Goal: Task Accomplishment & Management: Complete application form

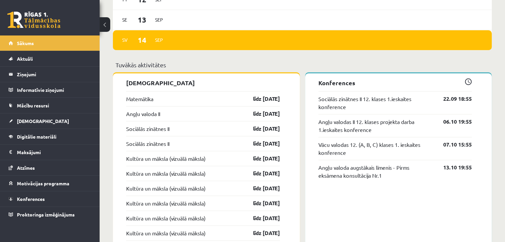
scroll to position [540, 0]
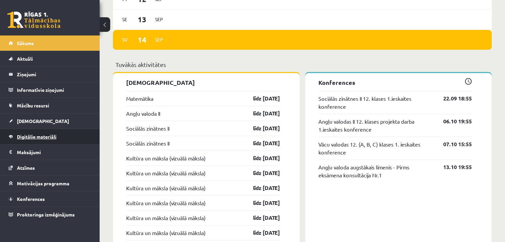
click at [42, 138] on span "Digitālie materiāli" at bounding box center [36, 137] width 39 height 6
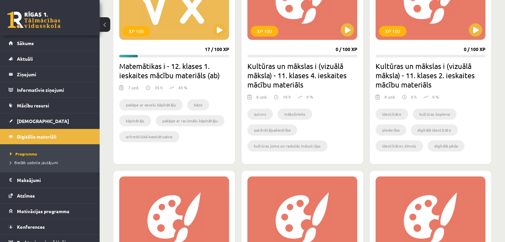
scroll to position [678, 0]
click at [216, 30] on button at bounding box center [218, 30] width 13 height 13
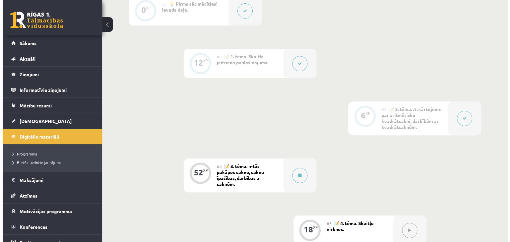
scroll to position [228, 0]
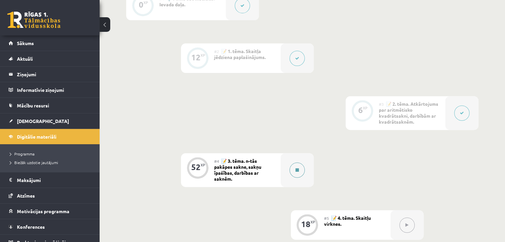
click at [292, 165] on button at bounding box center [296, 170] width 15 height 15
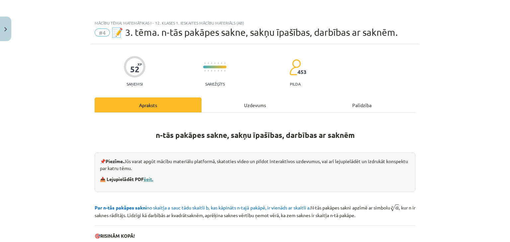
click at [146, 178] on link "šeit." at bounding box center [148, 179] width 9 height 6
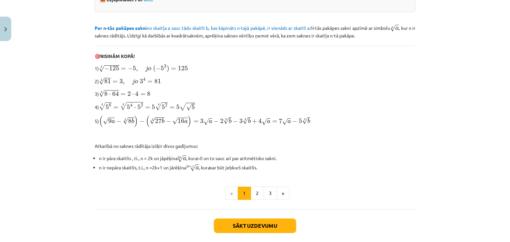
scroll to position [212, 0]
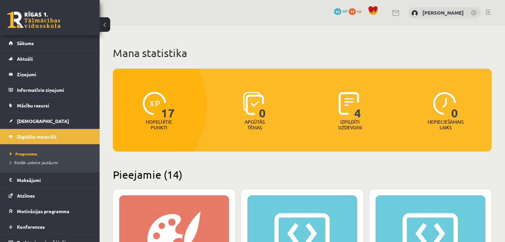
scroll to position [678, 0]
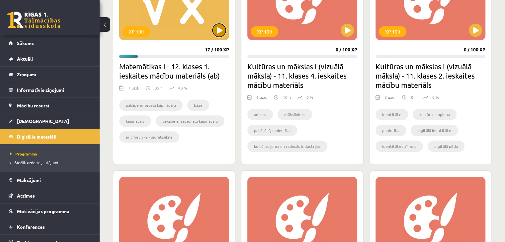
click at [220, 28] on button at bounding box center [218, 30] width 13 height 13
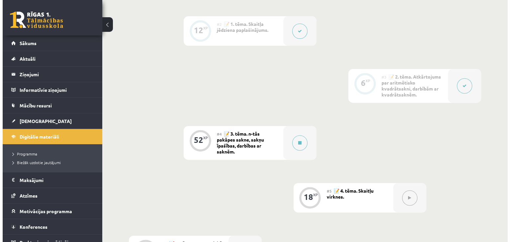
scroll to position [256, 0]
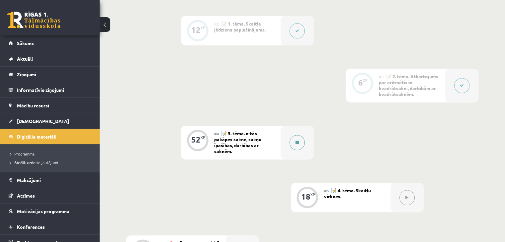
click at [301, 141] on button at bounding box center [296, 142] width 15 height 15
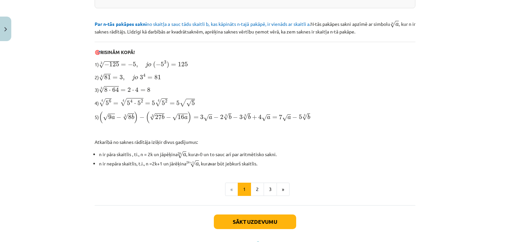
scroll to position [212, 0]
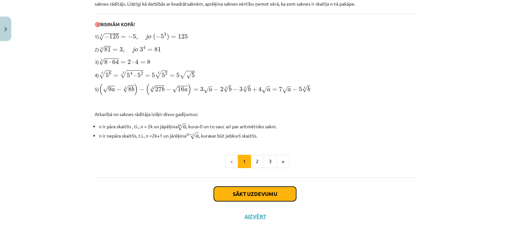
click at [270, 192] on button "Sākt uzdevumu" at bounding box center [255, 194] width 82 height 15
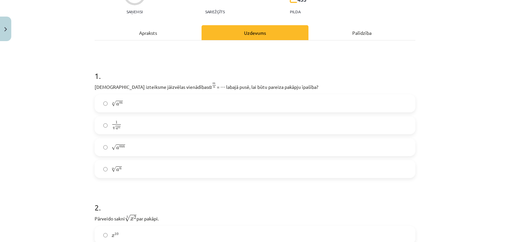
scroll to position [73, 0]
click at [131, 172] on label "m √ a n a n m" at bounding box center [254, 168] width 319 height 17
click at [125, 106] on label "n √ a m a m n" at bounding box center [254, 102] width 319 height 17
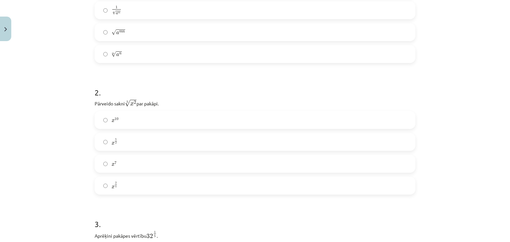
scroll to position [188, 0]
click at [138, 123] on label "x 10 x 10" at bounding box center [254, 120] width 319 height 17
click at [215, 140] on label "x 5 2 x 5 2" at bounding box center [254, 142] width 319 height 17
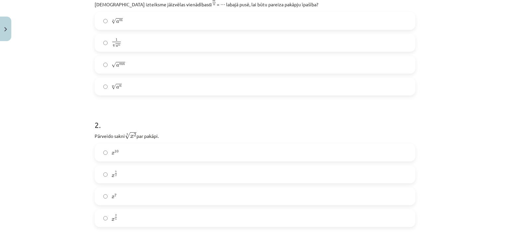
scroll to position [160, 0]
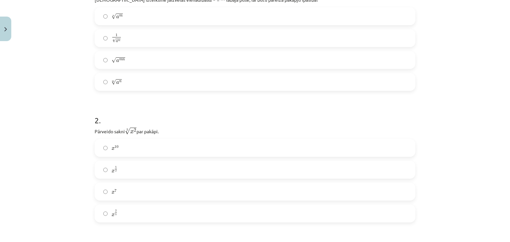
click at [162, 212] on label "x 2 5 x 2 5" at bounding box center [254, 213] width 319 height 17
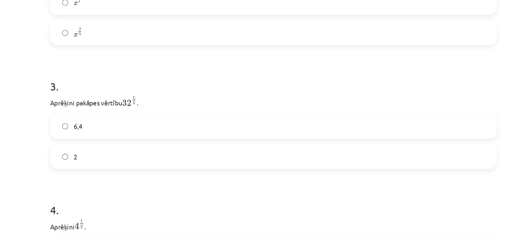
scroll to position [256, 0]
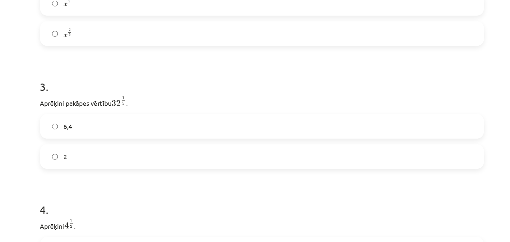
click at [186, 153] on label "2" at bounding box center [254, 149] width 319 height 17
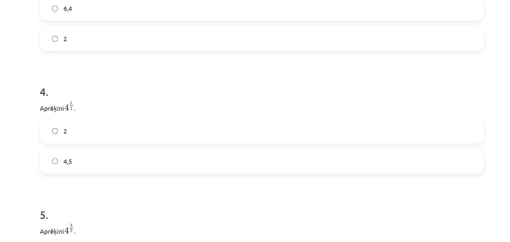
scroll to position [400, 0]
drag, startPoint x: 186, startPoint y: 153, endPoint x: 174, endPoint y: 175, distance: 25.5
click at [165, 128] on label "2" at bounding box center [254, 129] width 319 height 17
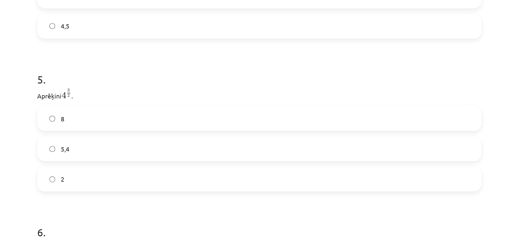
scroll to position [497, 0]
click at [165, 128] on label "8" at bounding box center [254, 121] width 319 height 17
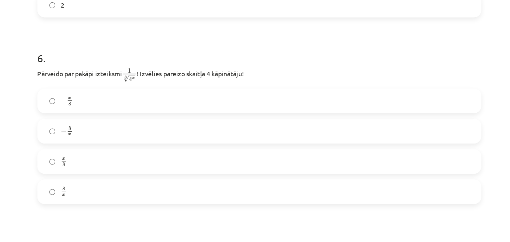
scroll to position [624, 0]
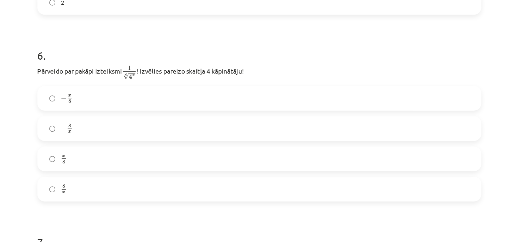
click at [200, 121] on label "− 8 x − 8 x" at bounding box center [254, 128] width 319 height 17
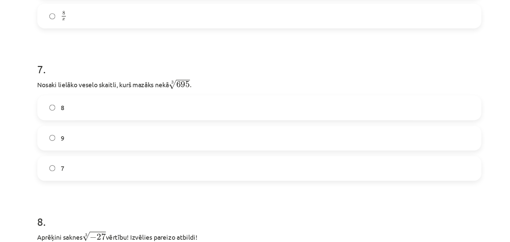
scroll to position [750, 0]
click at [201, 160] on label "7" at bounding box center [254, 157] width 319 height 17
click at [190, 117] on label "8" at bounding box center [254, 113] width 319 height 17
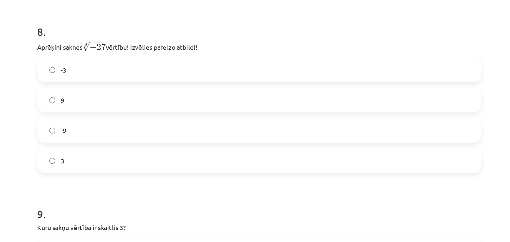
scroll to position [887, 0]
click at [159, 87] on label "-3" at bounding box center [254, 86] width 319 height 17
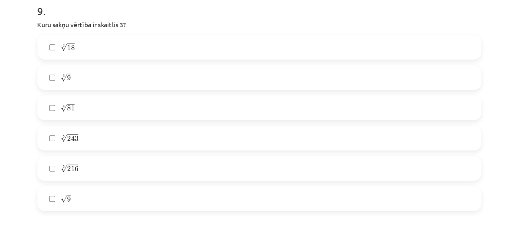
scroll to position [1034, 0]
click at [117, 182] on label "√ 9 9" at bounding box center [254, 179] width 319 height 17
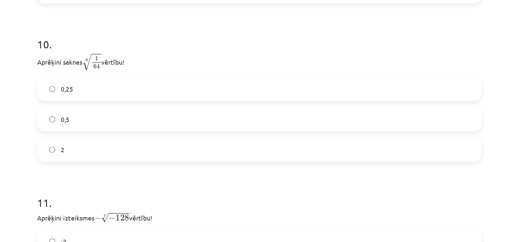
scroll to position [1184, 0]
click at [163, 109] on div "0,25" at bounding box center [255, 100] width 321 height 18
click at [158, 123] on label "0,5" at bounding box center [254, 122] width 319 height 17
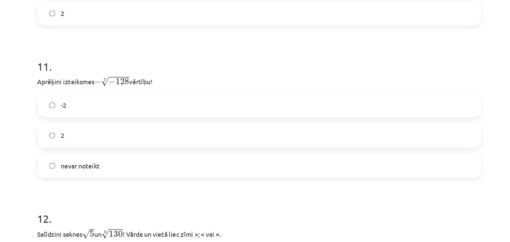
scroll to position [1282, 0]
click at [118, 136] on label "2" at bounding box center [254, 133] width 319 height 17
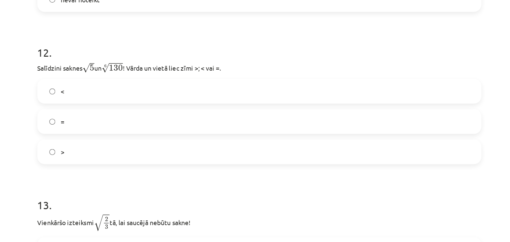
scroll to position [1403, 0]
click at [121, 147] on label ">" at bounding box center [254, 145] width 319 height 17
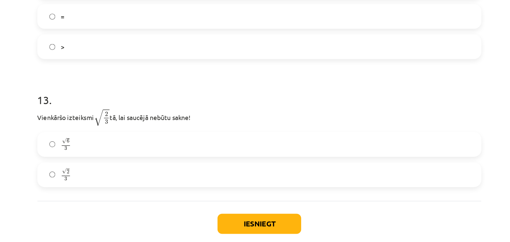
scroll to position [1480, 0]
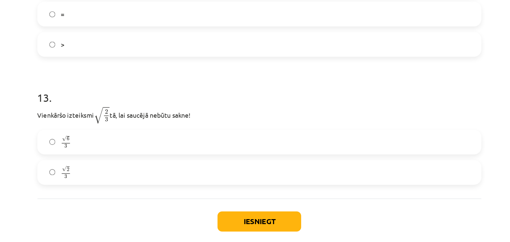
click at [123, 144] on label "√ 6 3 6 3" at bounding box center [254, 138] width 319 height 17
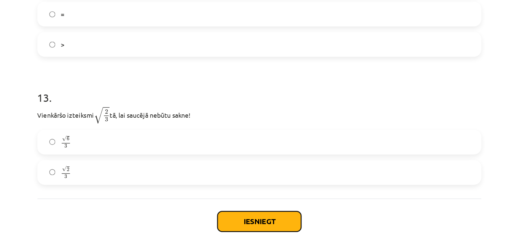
click at [239, 192] on button "Iesniegt" at bounding box center [255, 196] width 60 height 15
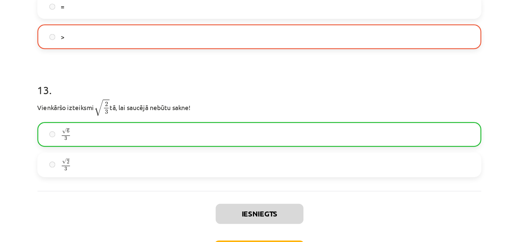
scroll to position [1506, 0]
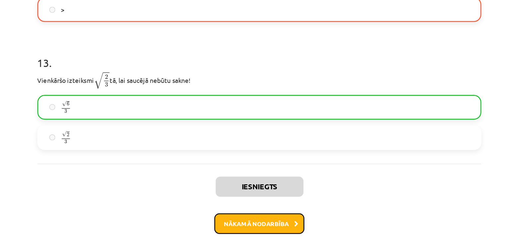
click at [259, 203] on button "Nākamā nodarbība" at bounding box center [254, 197] width 65 height 15
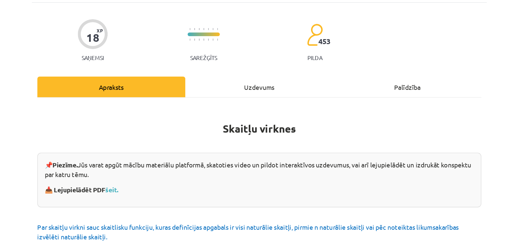
scroll to position [42, 0]
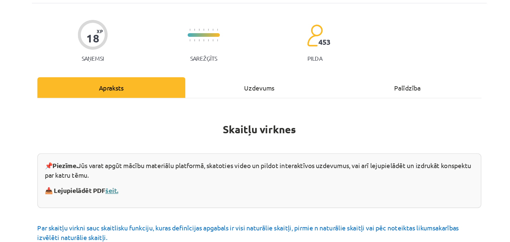
click at [148, 137] on link "šeit." at bounding box center [148, 137] width 9 height 6
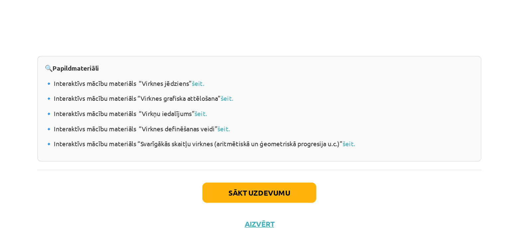
scroll to position [256, 0]
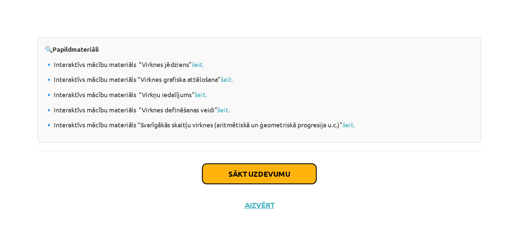
click at [233, 186] on button "Sākt uzdevumu" at bounding box center [255, 193] width 82 height 15
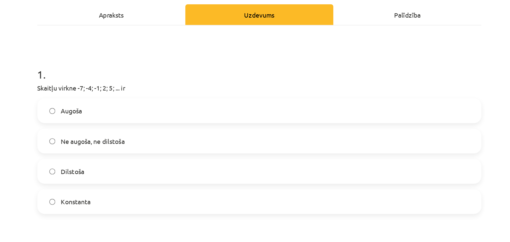
scroll to position [98, 0]
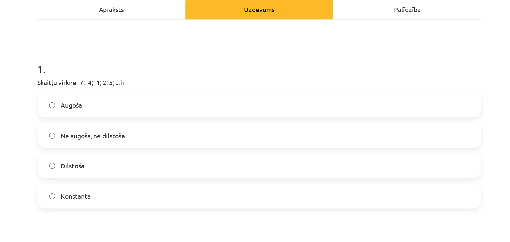
click at [151, 77] on label "Augoša" at bounding box center [254, 76] width 319 height 17
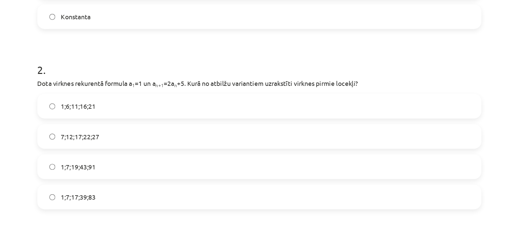
scroll to position [228, 0]
click at [150, 123] on label "1;7;19;43;91" at bounding box center [254, 121] width 319 height 17
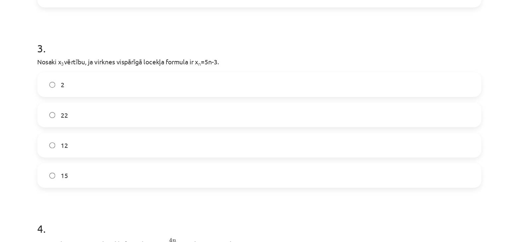
scroll to position [373, 0]
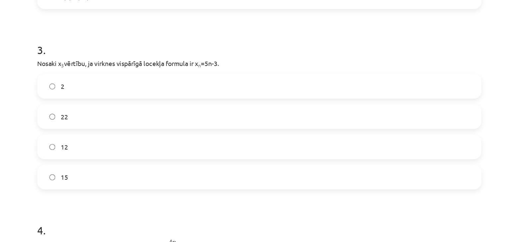
click at [147, 107] on label "12" at bounding box center [254, 106] width 319 height 17
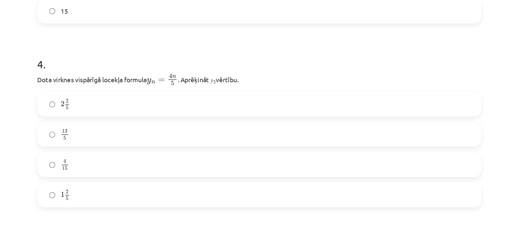
scroll to position [513, 0]
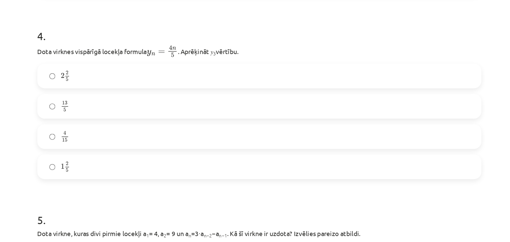
click at [105, 61] on label "2 2 5 2 2 5" at bounding box center [254, 55] width 319 height 17
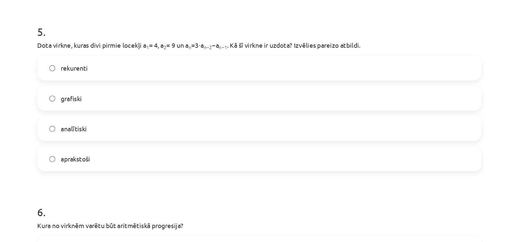
scroll to position [650, 0]
click at [113, 48] on span "rekurenti" at bounding box center [122, 49] width 20 height 7
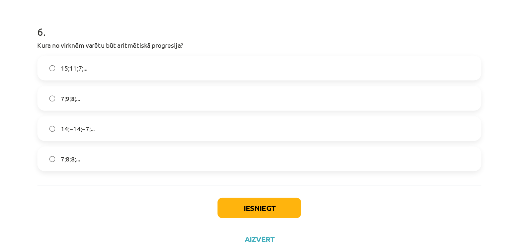
scroll to position [256, 0]
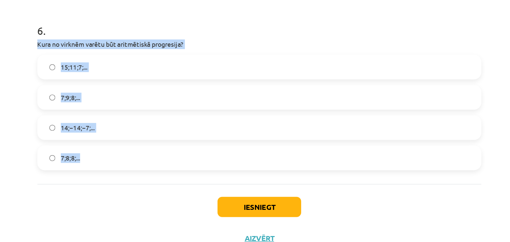
drag, startPoint x: 92, startPoint y: 73, endPoint x: 151, endPoint y: 148, distance: 95.0
click at [151, 148] on div "6 . Kura no virknēm varētu būt aritmētiskā progresija? 15;11;7;... 7;9;8;... 14…" at bounding box center [255, 106] width 321 height 117
copy div "Kura no virknēm varētu būt aritmētiskā progresija? 15;11;7;... 7;9;8;... 14;−14…"
click at [148, 93] on label "15;11;7;..." at bounding box center [254, 91] width 319 height 17
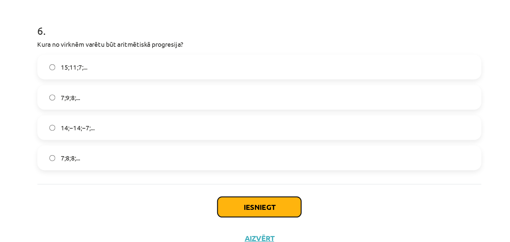
click at [252, 195] on button "Iesniegt" at bounding box center [255, 192] width 60 height 15
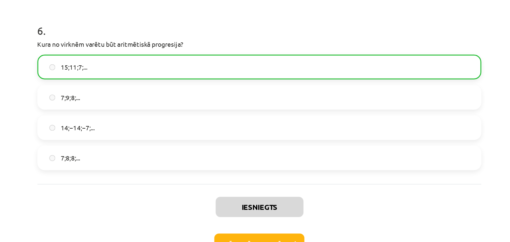
scroll to position [752, 0]
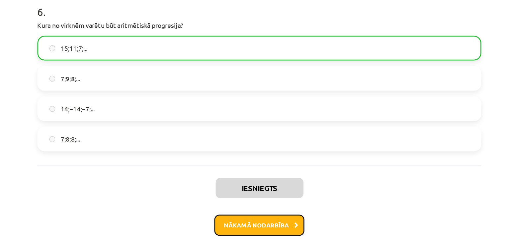
click at [254, 201] on button "Nākamā nodarbība" at bounding box center [254, 205] width 65 height 15
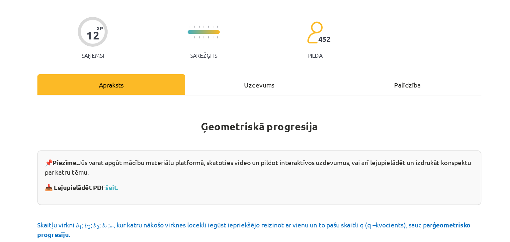
scroll to position [60, 0]
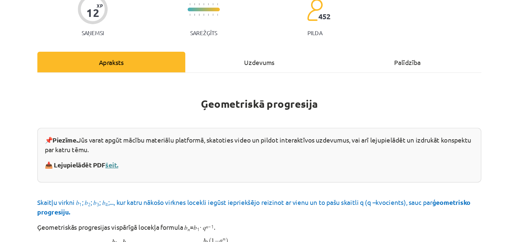
click at [147, 117] on link "šeit." at bounding box center [148, 119] width 9 height 6
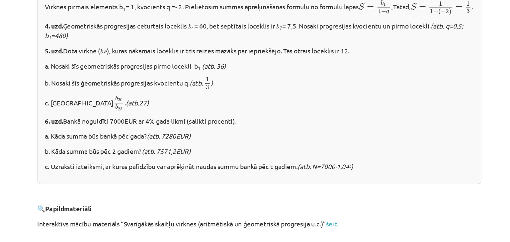
scroll to position [256, 0]
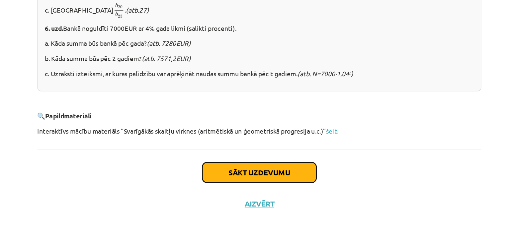
click at [251, 190] on button "Sākt uzdevumu" at bounding box center [255, 192] width 82 height 15
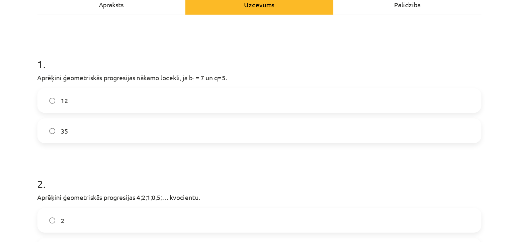
scroll to position [101, 0]
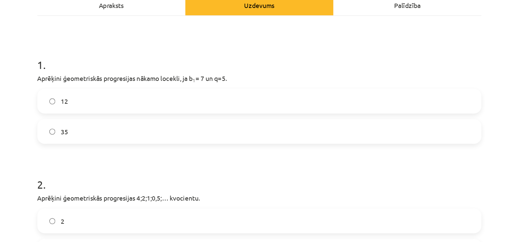
drag, startPoint x: 92, startPoint y: 55, endPoint x: 247, endPoint y: 54, distance: 154.7
click at [247, 54] on p "Aprēķini ģeometriskās progresijas nākamo locekli, ja b 1 = 7 un q=5." at bounding box center [255, 56] width 321 height 7
copy p "Aprēķini ģeometriskās progresijas nākamo locekli, ja b 1 = 7 un q=5."
click at [121, 100] on label "35" at bounding box center [254, 95] width 319 height 17
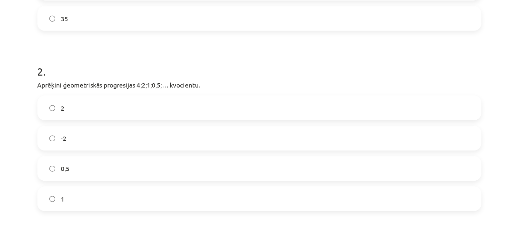
scroll to position [184, 0]
drag, startPoint x: 92, startPoint y: 61, endPoint x: 234, endPoint y: 61, distance: 141.7
click at [234, 61] on p "Aprēķini ģeometriskās progresijas 4;2;1;0,5;… kvocientu." at bounding box center [255, 61] width 321 height 7
copy p "Aprēķini ģeometriskās progresijas 4;2;1;0,5;… kvocientu."
click at [124, 120] on label "0,5" at bounding box center [254, 121] width 319 height 17
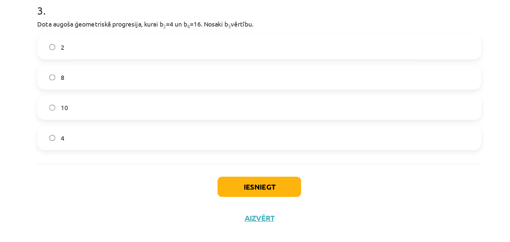
scroll to position [255, 0]
drag, startPoint x: 92, startPoint y: 73, endPoint x: 251, endPoint y: 70, distance: 159.7
click at [251, 70] on div "3 . Dota augoša ģeometriskā progresija, kurai b 2 =4 un b 4 =16. Nosaki b 3 vēr…" at bounding box center [255, 106] width 321 height 117
copy p "Dota augoša ģeometriskā progresija, kurai b 2 =4 un b 4 =16. Nosaki b 3 vērtību."
click at [131, 113] on label "8" at bounding box center [254, 112] width 319 height 17
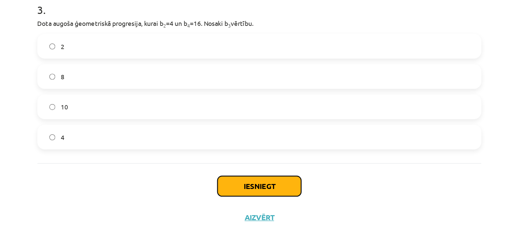
click at [236, 193] on button "Iesniegt" at bounding box center [255, 192] width 60 height 15
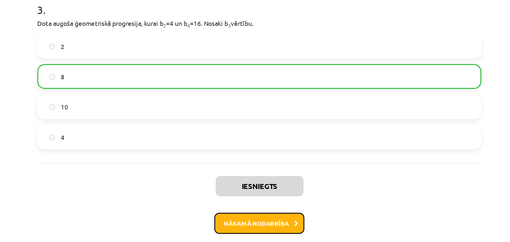
click at [248, 215] on button "Nākamā nodarbība" at bounding box center [254, 218] width 65 height 15
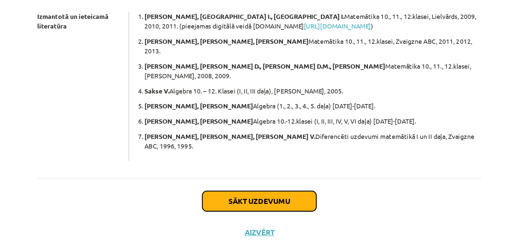
click at [235, 205] on button "Sākt uzdevumu" at bounding box center [255, 212] width 82 height 15
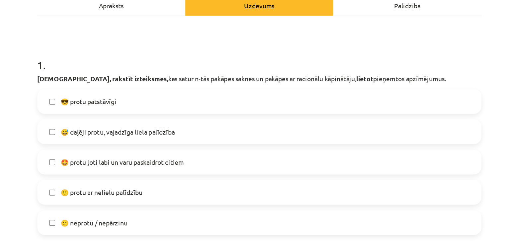
scroll to position [116, 0]
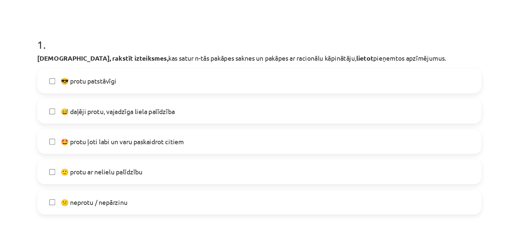
click at [149, 54] on label "😎 protu patstāvīgi" at bounding box center [254, 58] width 319 height 17
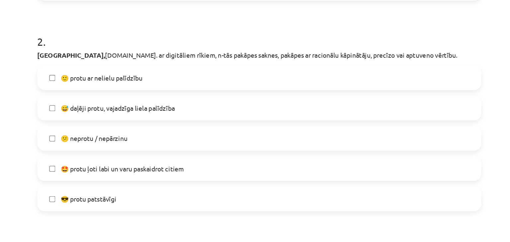
scroll to position [270, 0]
click at [153, 148] on label "😎 protu patstāvīgi" at bounding box center [254, 144] width 319 height 17
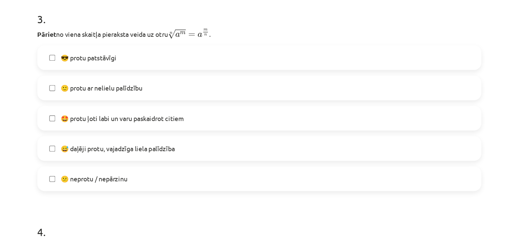
scroll to position [441, 0]
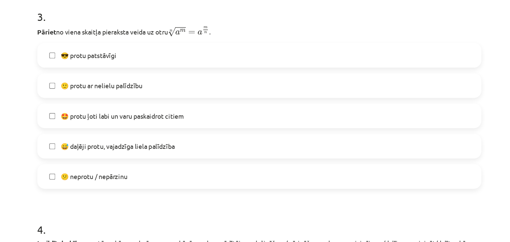
click at [173, 58] on label "🙂 protu ar nelielu palīdzību" at bounding box center [254, 62] width 319 height 17
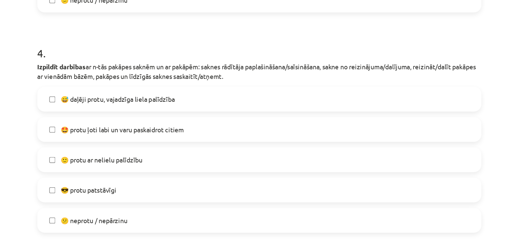
click at [166, 109] on label "🙂 protu ar nelielu palīdzību" at bounding box center [254, 116] width 319 height 17
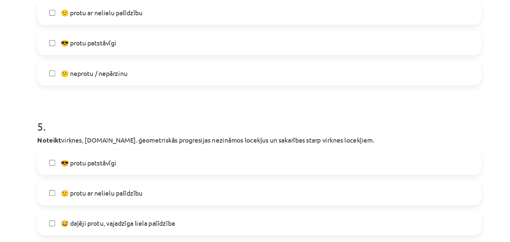
scroll to position [728, 0]
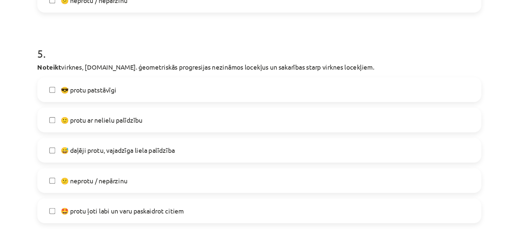
click at [164, 94] on label "🙂 protu ar nelielu palīdzību" at bounding box center [254, 87] width 319 height 17
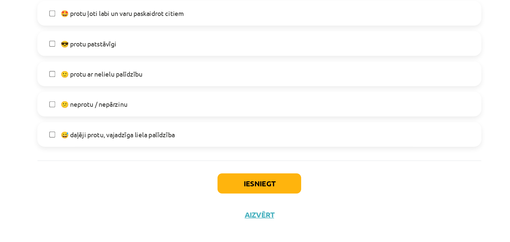
scroll to position [255, 0]
click at [162, 90] on label "😎 protu patstāvīgi" at bounding box center [254, 91] width 319 height 17
click at [160, 114] on span "🙂 protu ar nelielu palīdzību" at bounding box center [141, 113] width 59 height 7
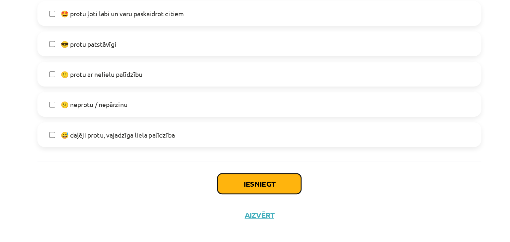
click at [239, 187] on button "Iesniegt" at bounding box center [255, 192] width 60 height 15
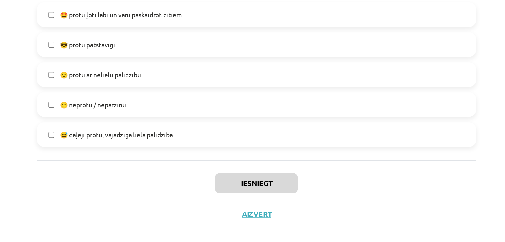
scroll to position [255, 0]
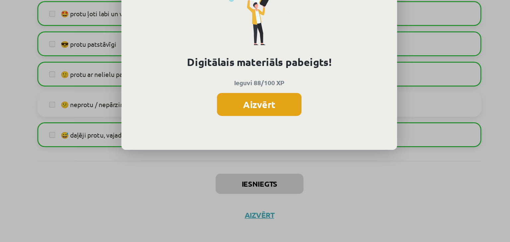
click at [253, 133] on button "Aizvērt" at bounding box center [254, 134] width 61 height 17
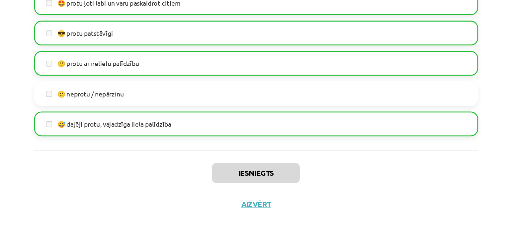
scroll to position [306, 0]
click at [249, 213] on button "Aizvērt" at bounding box center [252, 214] width 25 height 7
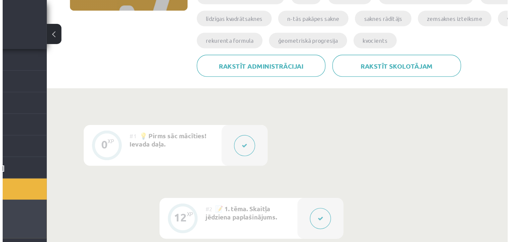
scroll to position [0, 0]
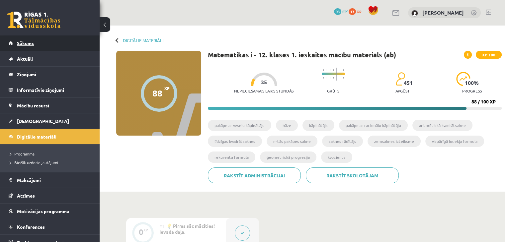
click at [37, 45] on link "Sākums" at bounding box center [50, 43] width 83 height 15
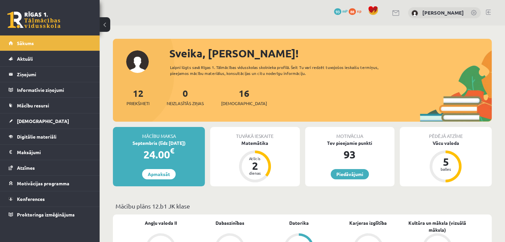
click at [105, 30] on button at bounding box center [105, 24] width 11 height 15
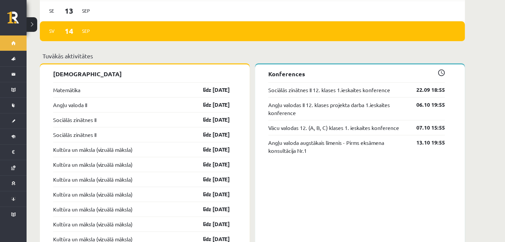
scroll to position [560, 0]
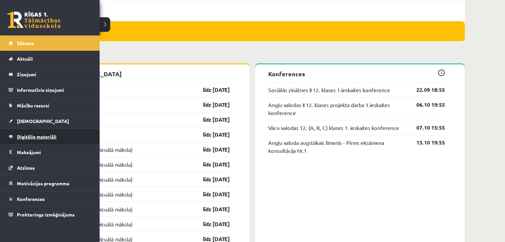
click at [33, 139] on link "Digitālie materiāli" at bounding box center [50, 136] width 83 height 15
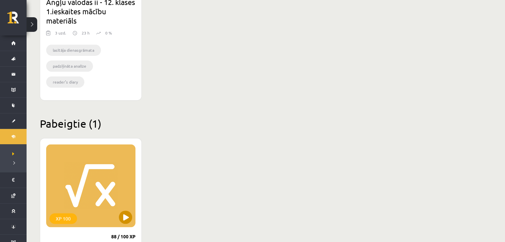
scroll to position [1112, 0]
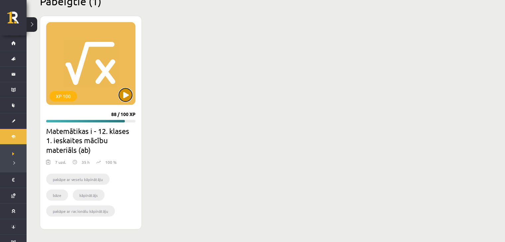
click at [123, 98] on button at bounding box center [125, 94] width 13 height 13
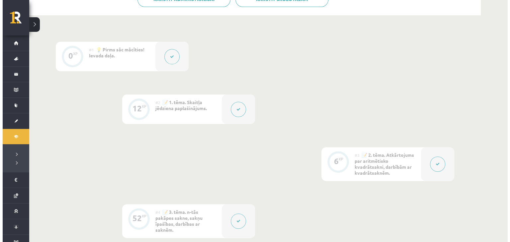
scroll to position [177, 0]
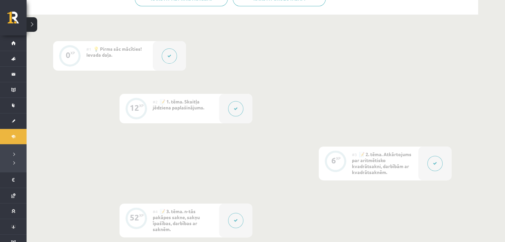
click at [233, 109] on button at bounding box center [235, 108] width 15 height 15
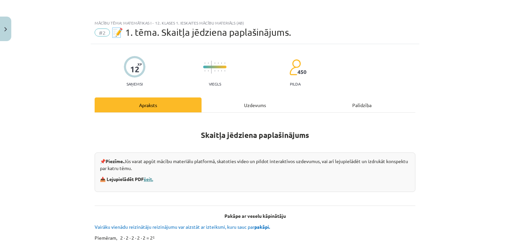
click at [150, 176] on link "šeit." at bounding box center [148, 179] width 9 height 6
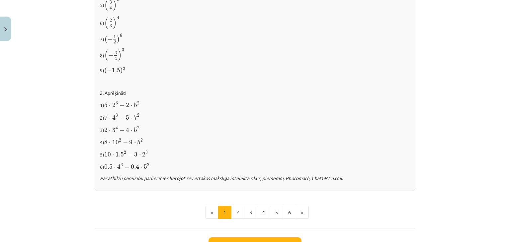
scroll to position [721, 0]
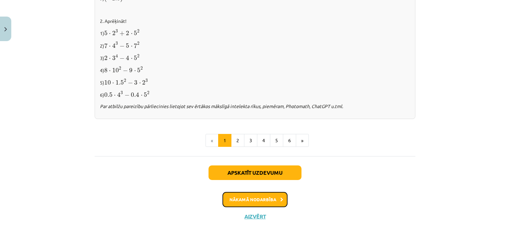
click at [256, 197] on button "Nākamā nodarbība" at bounding box center [254, 199] width 65 height 15
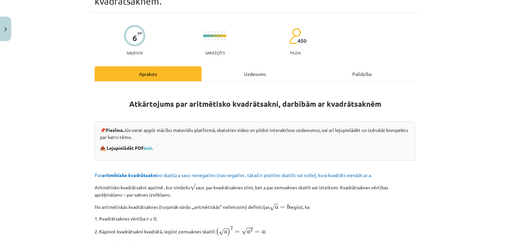
scroll to position [17, 0]
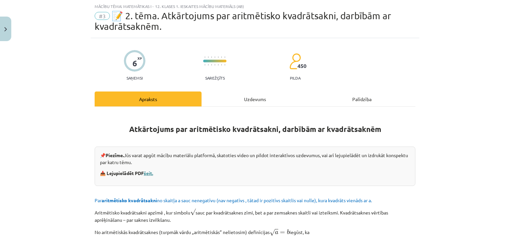
click at [146, 170] on link "šeit." at bounding box center [148, 173] width 9 height 6
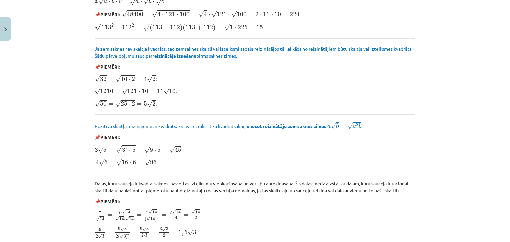
scroll to position [818, 0]
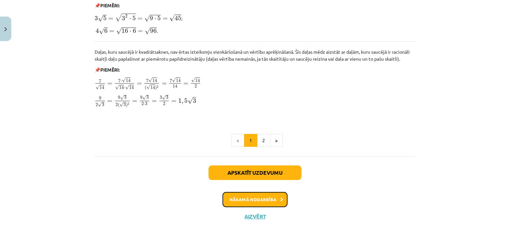
click at [248, 195] on button "Nākamā nodarbība" at bounding box center [254, 199] width 65 height 15
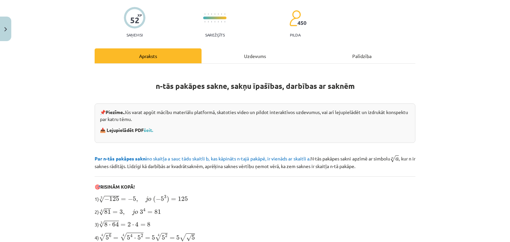
scroll to position [17, 0]
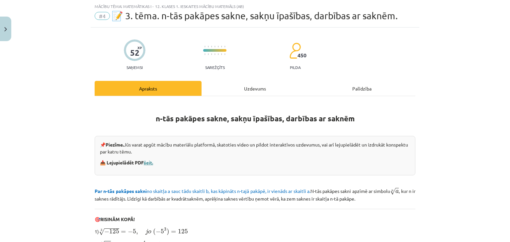
click at [147, 162] on link "šeit." at bounding box center [148, 163] width 9 height 6
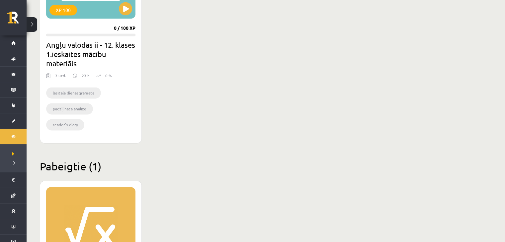
scroll to position [941, 0]
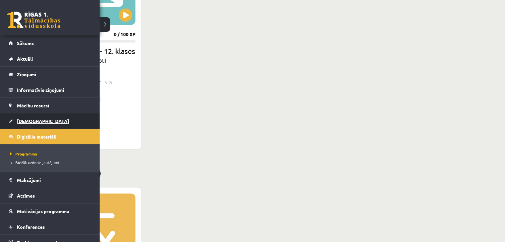
click at [28, 118] on span "[DEMOGRAPHIC_DATA]" at bounding box center [43, 121] width 52 height 6
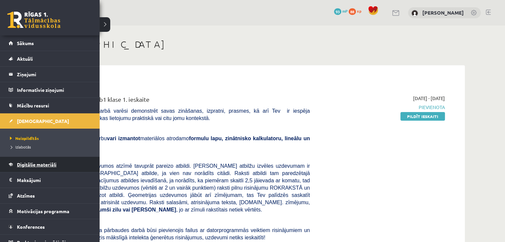
click at [27, 165] on span "Digitālie materiāli" at bounding box center [36, 165] width 39 height 6
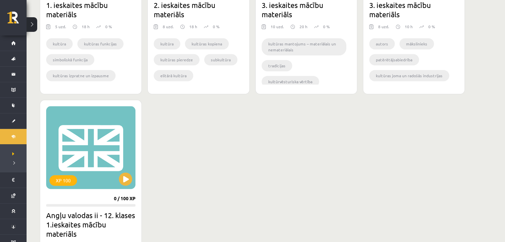
scroll to position [776, 0]
click at [112, 172] on div "XP 100" at bounding box center [90, 148] width 89 height 83
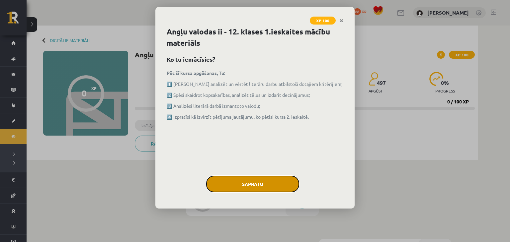
click at [215, 191] on button "Sapratu" at bounding box center [252, 184] width 93 height 17
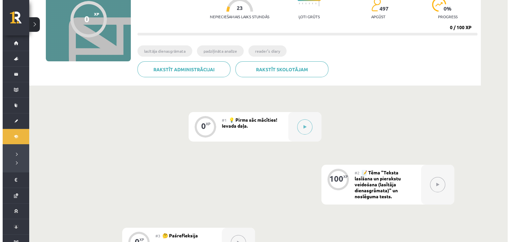
scroll to position [74, 0]
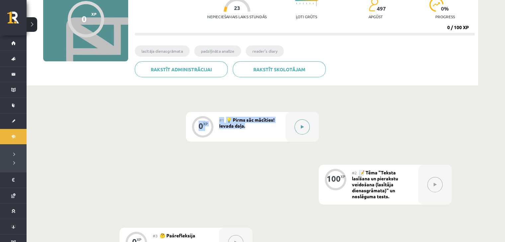
drag, startPoint x: 200, startPoint y: 133, endPoint x: 304, endPoint y: 126, distance: 103.7
click at [304, 126] on div "0 XP #1 💡 Pirms sāc mācīties! Ievada daļa." at bounding box center [252, 127] width 133 height 30
click at [304, 126] on button at bounding box center [301, 126] width 15 height 15
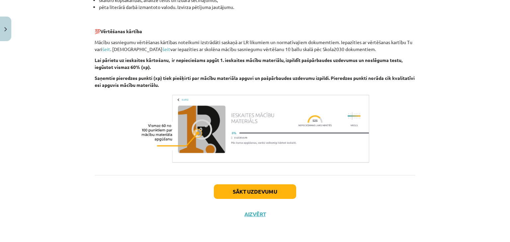
scroll to position [456, 0]
click at [253, 193] on button "Sākt uzdevumu" at bounding box center [255, 192] width 82 height 15
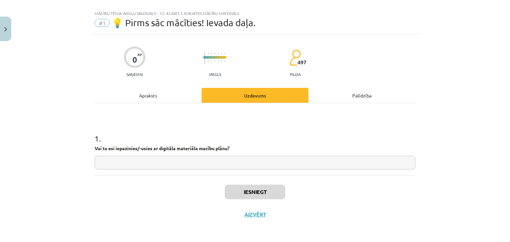
click at [223, 169] on input "text" at bounding box center [255, 163] width 321 height 14
type input "**"
click at [250, 186] on button "Iesniegt" at bounding box center [255, 192] width 60 height 15
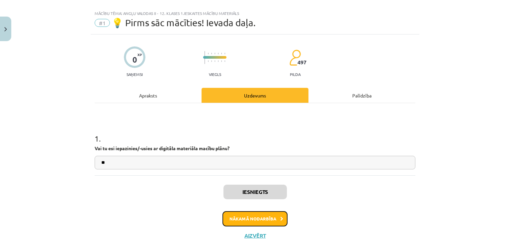
click at [245, 218] on button "Nākamā nodarbība" at bounding box center [254, 218] width 65 height 15
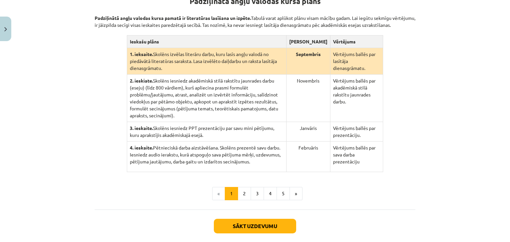
scroll to position [146, 0]
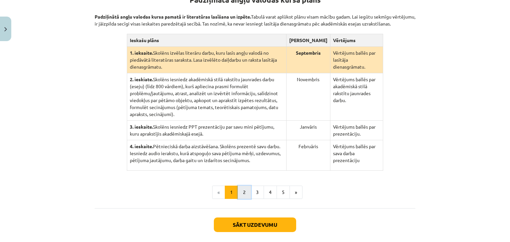
click at [238, 186] on button "2" at bounding box center [244, 192] width 13 height 13
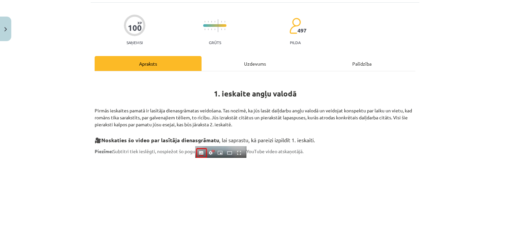
scroll to position [0, 0]
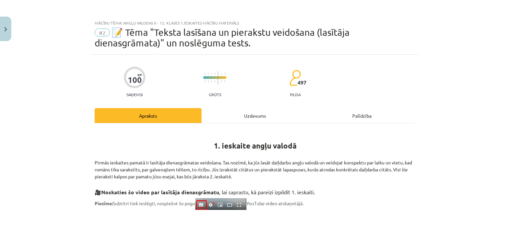
click at [246, 116] on div "Uzdevums" at bounding box center [254, 115] width 107 height 15
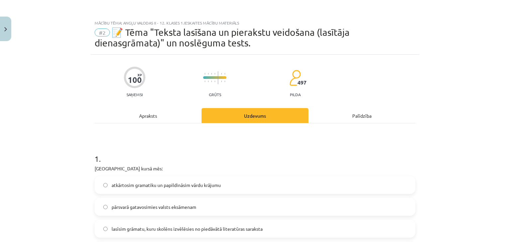
click at [182, 110] on div "Apraksts" at bounding box center [148, 115] width 107 height 15
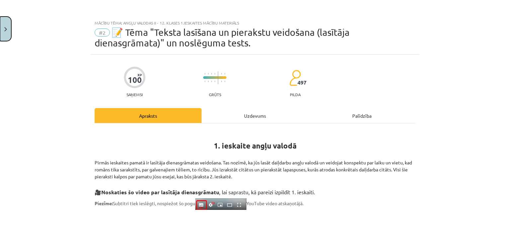
click at [3, 33] on button "Close" at bounding box center [5, 29] width 11 height 25
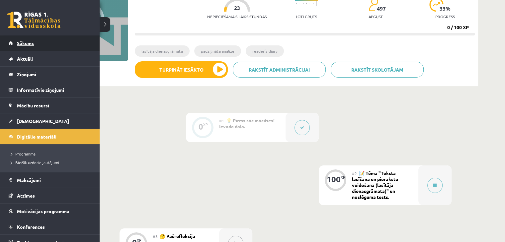
click at [9, 43] on link "Sākums" at bounding box center [50, 43] width 83 height 15
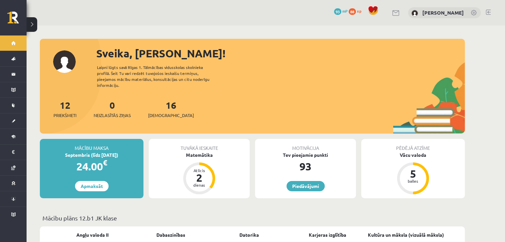
scroll to position [29, 0]
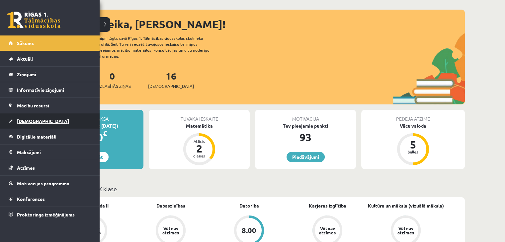
click at [27, 122] on span "[DEMOGRAPHIC_DATA]" at bounding box center [43, 121] width 52 height 6
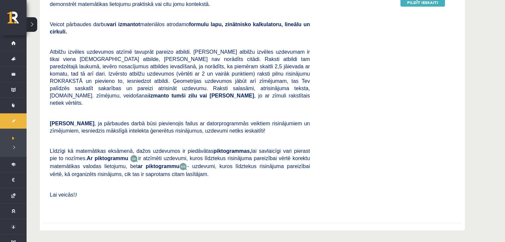
scroll to position [114, 0]
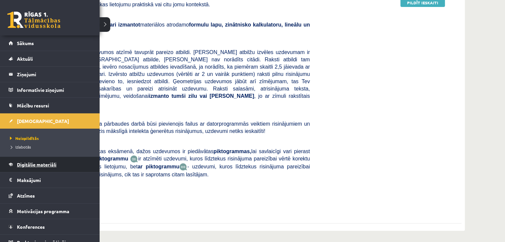
click at [32, 162] on span "Digitālie materiāli" at bounding box center [36, 165] width 39 height 6
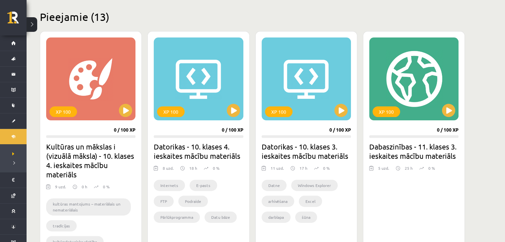
scroll to position [159, 0]
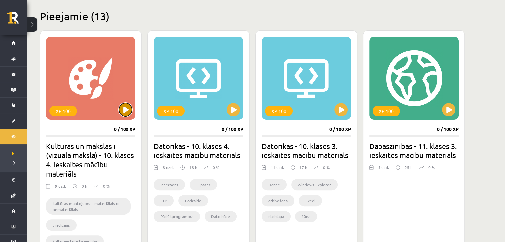
click at [122, 109] on button at bounding box center [125, 109] width 13 height 13
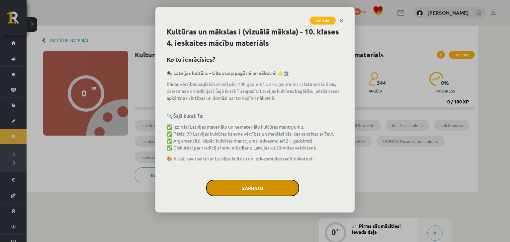
click at [281, 182] on button "Sapratu" at bounding box center [252, 188] width 93 height 17
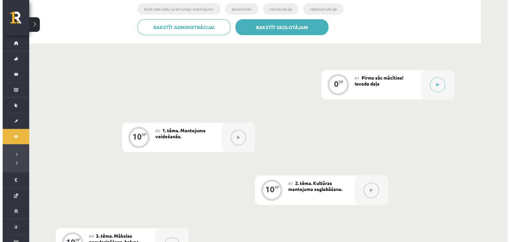
scroll to position [149, 0]
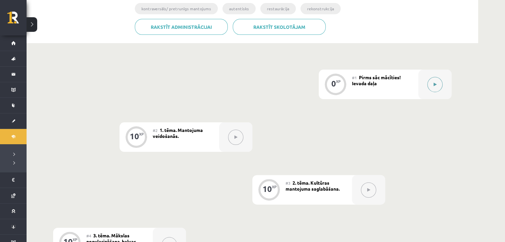
click at [434, 87] on button at bounding box center [434, 84] width 15 height 15
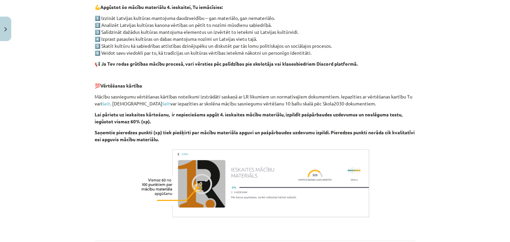
scroll to position [457, 0]
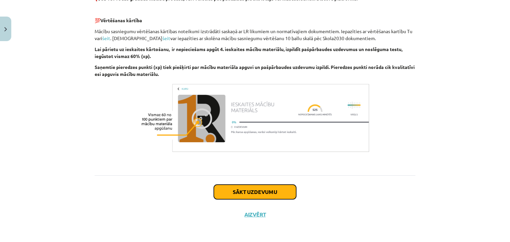
click at [265, 194] on button "Sākt uzdevumu" at bounding box center [255, 192] width 82 height 15
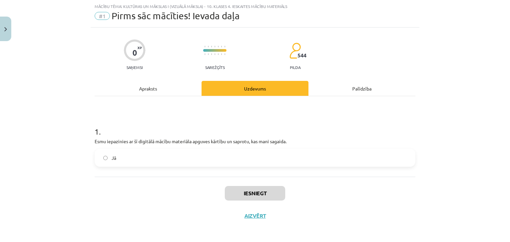
click at [217, 153] on label "Jā" at bounding box center [254, 158] width 319 height 17
click at [256, 196] on button "Iesniegt" at bounding box center [255, 193] width 60 height 15
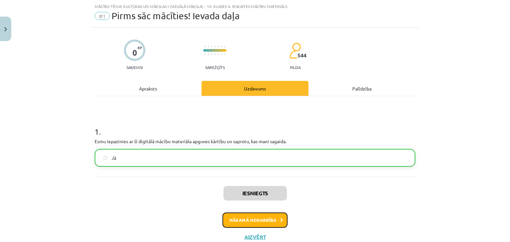
click at [254, 220] on button "Nākamā nodarbība" at bounding box center [254, 220] width 65 height 15
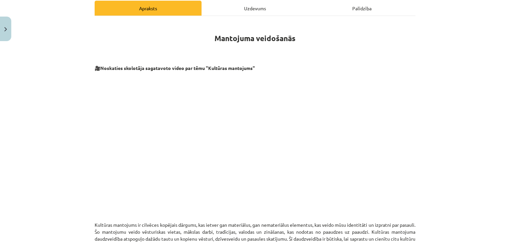
scroll to position [0, 0]
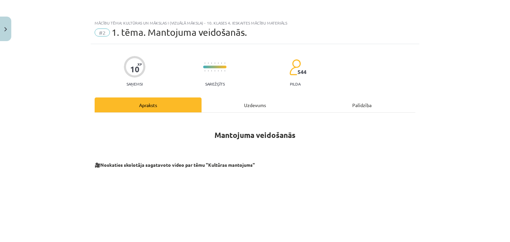
click at [243, 105] on div "Uzdevums" at bounding box center [254, 105] width 107 height 15
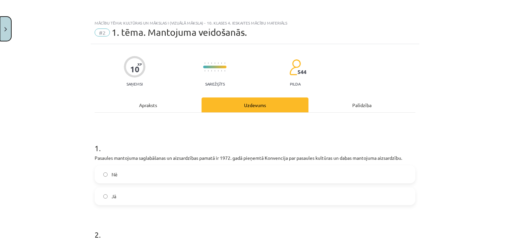
click at [4, 17] on button "Close" at bounding box center [5, 29] width 11 height 25
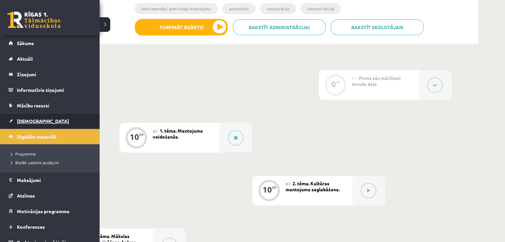
click at [30, 122] on span "[DEMOGRAPHIC_DATA]" at bounding box center [43, 121] width 52 height 6
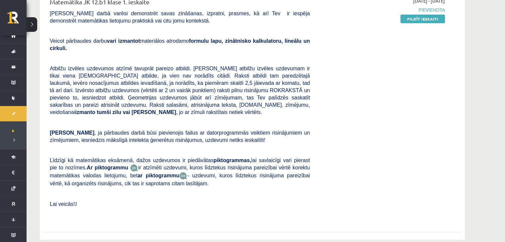
scroll to position [99, 0]
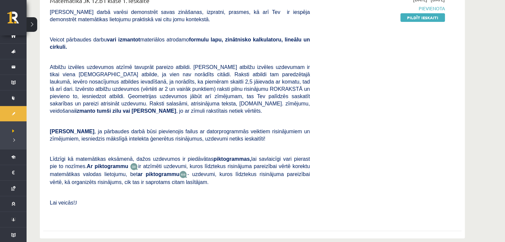
click at [177, 88] on span "Atbilžu izvēles uzdevumos atzīmē tavuprāt pareizo atbildi. [PERSON_NAME] atbilž…" at bounding box center [180, 88] width 260 height 49
click at [418, 18] on link "Pildīt ieskaiti" at bounding box center [422, 17] width 44 height 9
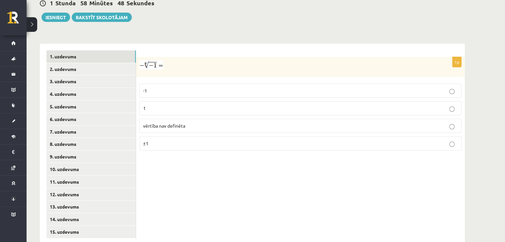
scroll to position [246, 0]
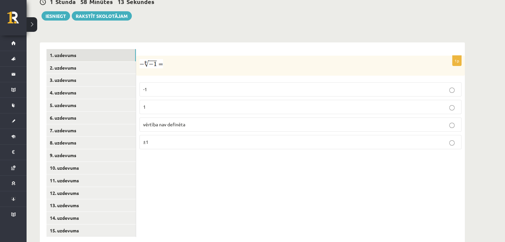
click at [173, 121] on span "vērtība nav definēta" at bounding box center [164, 124] width 42 height 6
click at [82, 62] on link "2. uzdevums" at bounding box center [90, 68] width 89 height 12
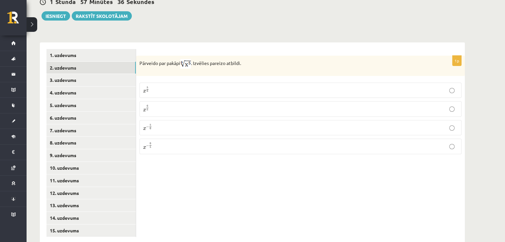
click at [205, 86] on p "x 5 6 x 5 6" at bounding box center [300, 90] width 315 height 8
click at [87, 74] on link "3. uzdevums" at bounding box center [90, 80] width 89 height 12
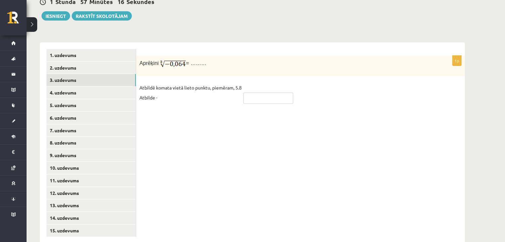
click at [252, 93] on input "text" at bounding box center [268, 98] width 50 height 11
type input "****"
click at [323, 106] on div "1p Aprēķini = ……… Atbildē komata vietā lieto punktu, piemēram, 5.8 Atbilde - **…" at bounding box center [300, 142] width 329 height 201
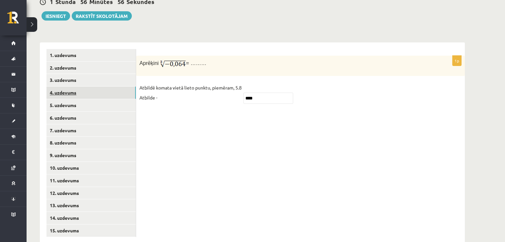
click at [81, 87] on link "4. uzdevums" at bounding box center [90, 93] width 89 height 12
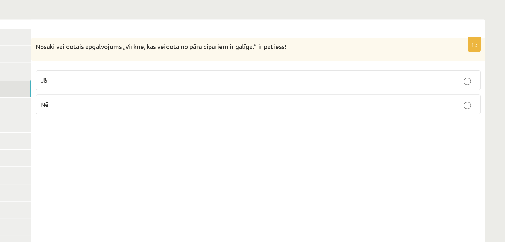
click at [139, 59] on p "Nosaki vai dotais apgalvojums „Virkne, kas veidota no pāra cipariem ir galīga.”…" at bounding box center [283, 62] width 289 height 7
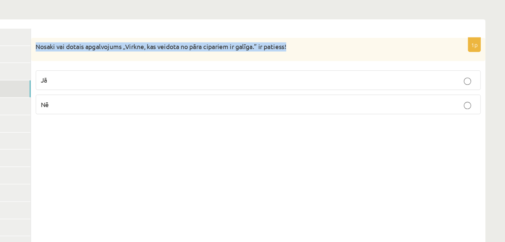
drag, startPoint x: 139, startPoint y: 47, endPoint x: 333, endPoint y: 51, distance: 193.2
click at [333, 56] on div "Nosaki vai dotais apgalvojums „Virkne, kas veidota no pāra cipariem ir galīga.”…" at bounding box center [300, 64] width 329 height 17
copy div "Nosaki vai dotais apgalvojums „Virkne, kas veidota no pāra cipariem ir galīga.”…"
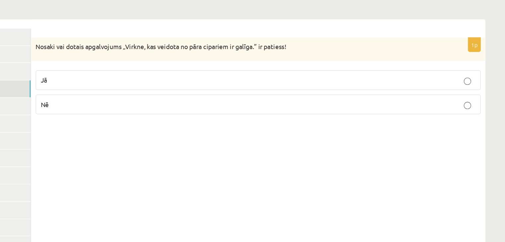
click at [187, 79] on label "Jā" at bounding box center [300, 86] width 322 height 14
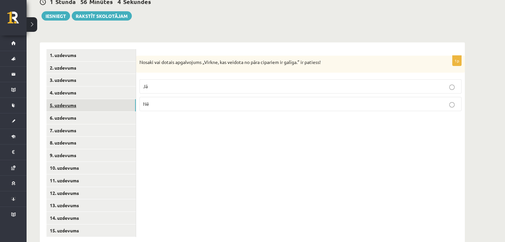
click at [109, 99] on link "5. uzdevums" at bounding box center [90, 105] width 89 height 12
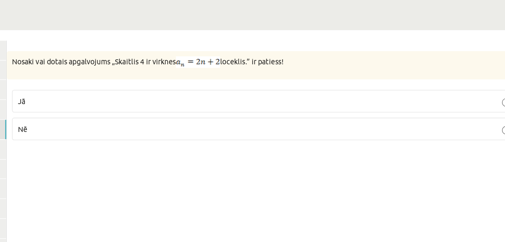
click at [255, 84] on p "Jā" at bounding box center [300, 87] width 315 height 7
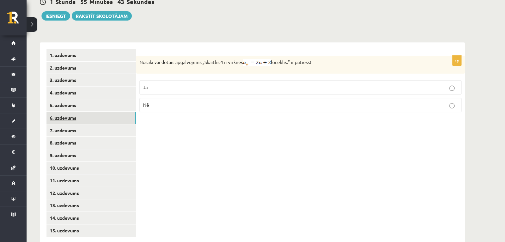
click at [77, 112] on link "6. uzdevums" at bounding box center [90, 118] width 89 height 12
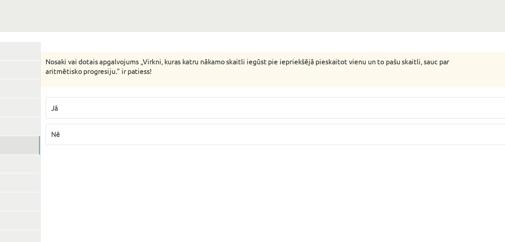
click at [177, 86] on label "Jā" at bounding box center [300, 93] width 322 height 14
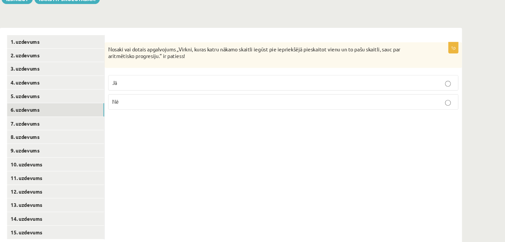
scroll to position [246, 0]
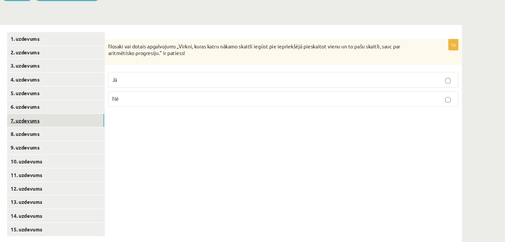
click at [105, 124] on link "7. uzdevums" at bounding box center [90, 130] width 89 height 12
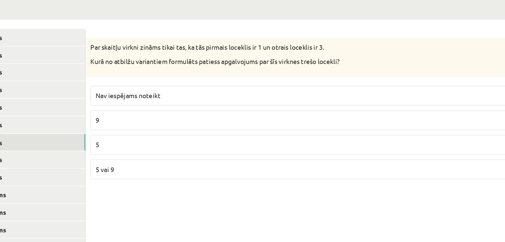
scroll to position [246, 0]
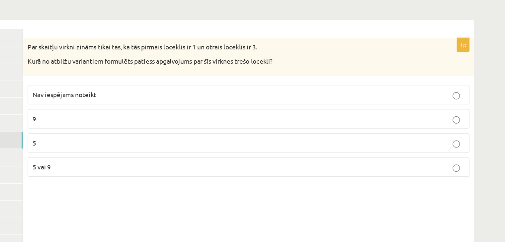
click at [187, 129] on p "5" at bounding box center [300, 132] width 315 height 7
click at [163, 146] on p "5 vai 9" at bounding box center [300, 149] width 315 height 7
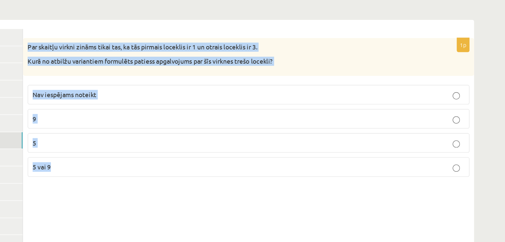
drag, startPoint x: 140, startPoint y: 46, endPoint x: 275, endPoint y: 140, distance: 165.3
click at [275, 140] on div "1p Par skaitļu virkni zināms tikai tas, ka tās pirmais loceklis ir 1 un otrais …" at bounding box center [300, 109] width 329 height 107
copy div "Par skaitļu virkni zināms tikai tas, ka tās pirmais loceklis ir 1 un otrais loc…"
click at [197, 90] on label "Nav iespējams noteikt" at bounding box center [300, 97] width 322 height 14
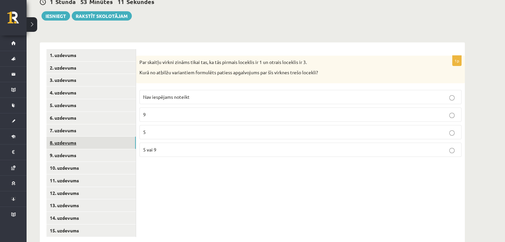
click at [73, 137] on link "8. uzdevums" at bounding box center [90, 143] width 89 height 12
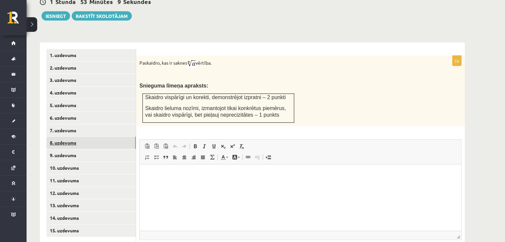
scroll to position [0, 0]
click at [73, 137] on link "8. uzdevums" at bounding box center [90, 143] width 89 height 12
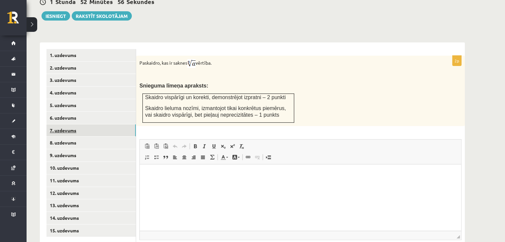
click at [66, 124] on link "7. uzdevums" at bounding box center [90, 130] width 89 height 12
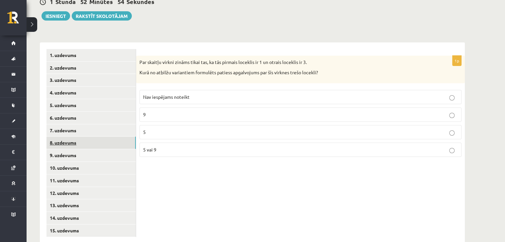
click at [64, 137] on link "8. uzdevums" at bounding box center [90, 143] width 89 height 12
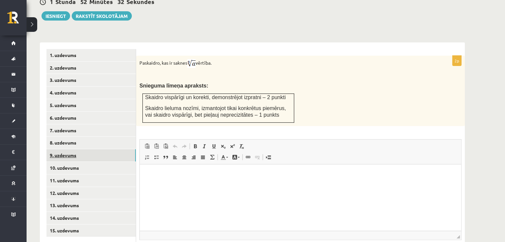
click at [67, 149] on link "9. uzdevums" at bounding box center [90, 155] width 89 height 12
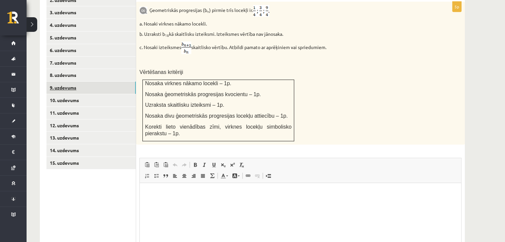
scroll to position [349, 0]
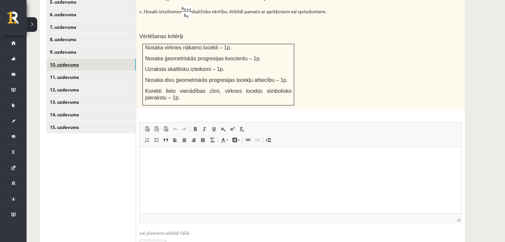
click at [64, 58] on link "10. uzdevums" at bounding box center [90, 64] width 89 height 12
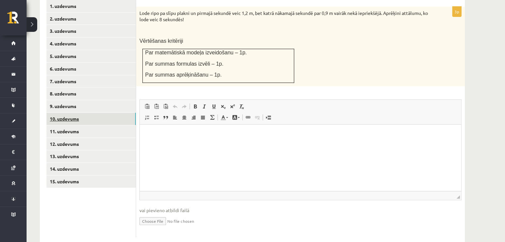
scroll to position [0, 0]
click at [76, 125] on link "11. uzdevums" at bounding box center [90, 131] width 89 height 12
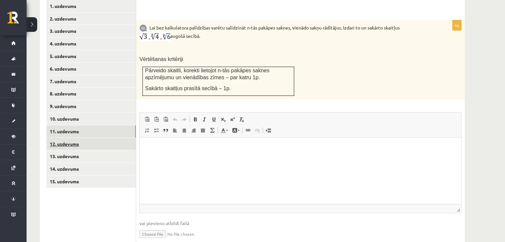
click at [65, 138] on link "12. uzdevums" at bounding box center [90, 144] width 89 height 12
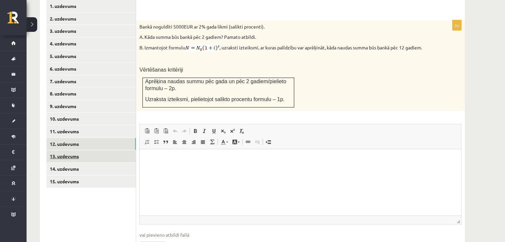
click at [61, 181] on ul "1. uzdevums 2. uzdevums 3. uzdevums 4. uzdevums 5. uzdevums 6. uzdevums 7. uzde…" at bounding box center [91, 131] width 90 height 263
click at [62, 150] on link "13. uzdevums" at bounding box center [90, 156] width 89 height 12
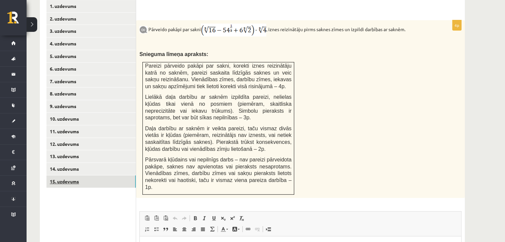
click at [62, 176] on link "15. uzdevums" at bounding box center [90, 182] width 89 height 12
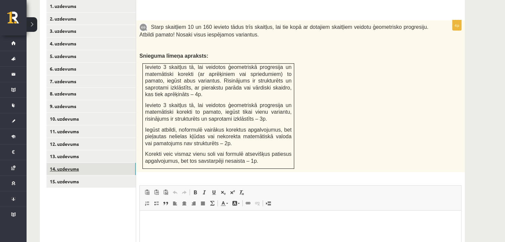
click at [76, 163] on link "14. uzdevums" at bounding box center [90, 169] width 89 height 12
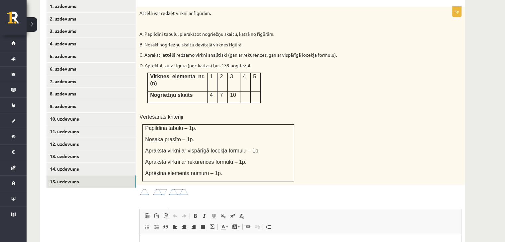
click at [65, 176] on link "15. uzdevums" at bounding box center [90, 182] width 89 height 12
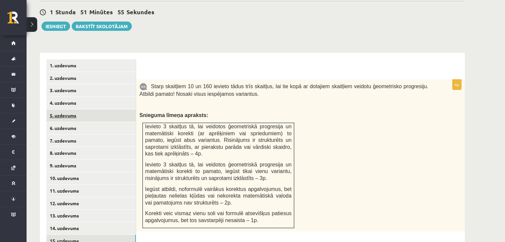
scroll to position [235, 0]
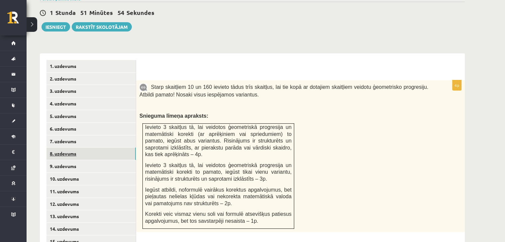
click at [68, 148] on link "8. uzdevums" at bounding box center [90, 154] width 89 height 12
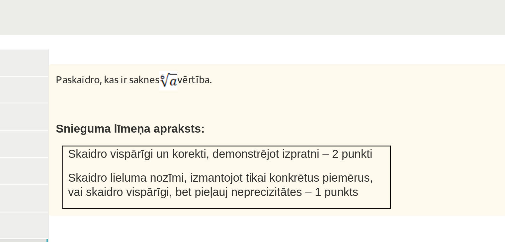
scroll to position [237, 0]
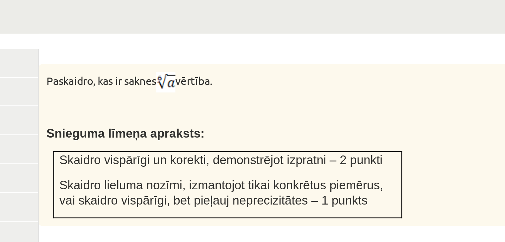
drag, startPoint x: 140, startPoint y: 56, endPoint x: 218, endPoint y: 58, distance: 78.4
click at [218, 67] on p "Paskaidro, kas ir saknes vērtība." at bounding box center [283, 71] width 289 height 9
copy p "Paskaidro, kas ir saknes vērtība."
click at [196, 80] on p at bounding box center [283, 83] width 289 height 7
click at [162, 91] on span "Snieguma līmeņa apraksts:" at bounding box center [173, 94] width 69 height 6
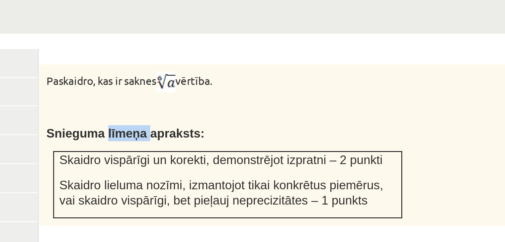
click at [162, 91] on span "Snieguma līmeņa apraksts:" at bounding box center [173, 94] width 69 height 6
click at [182, 64] on div "Paskaidro, kas ir saknes vērtība. Snieguma līmeņa apraksts: Skaidro vispārīgi u…" at bounding box center [300, 99] width 329 height 70
drag, startPoint x: 139, startPoint y: 55, endPoint x: 215, endPoint y: 53, distance: 76.1
click at [215, 67] on p "Paskaidro, kas ir saknes vērtība." at bounding box center [283, 71] width 289 height 9
copy p "Paskaidro, kas ir saknes vērtība."
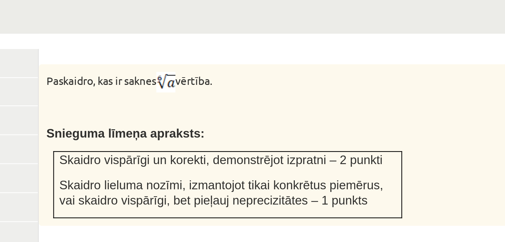
click at [205, 80] on p at bounding box center [283, 83] width 289 height 7
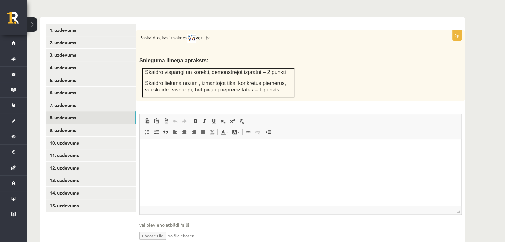
scroll to position [285, 0]
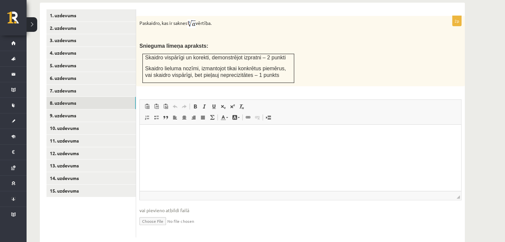
click at [154, 214] on input "file" at bounding box center [300, 221] width 322 height 14
type input "**********"
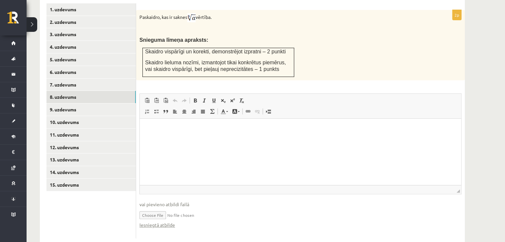
scroll to position [292, 0]
click at [75, 103] on link "9. uzdevums" at bounding box center [90, 109] width 89 height 12
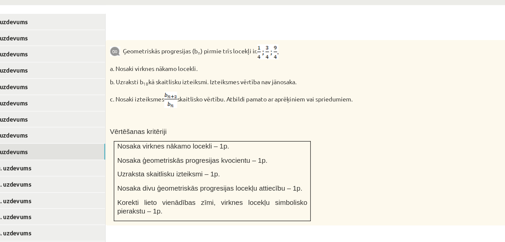
scroll to position [270, 0]
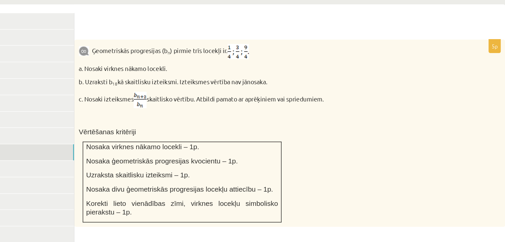
click at [152, 49] on p "Ģeometriskās progresijas (b n ) pirmie trīs locekļi ir ." at bounding box center [283, 55] width 289 height 12
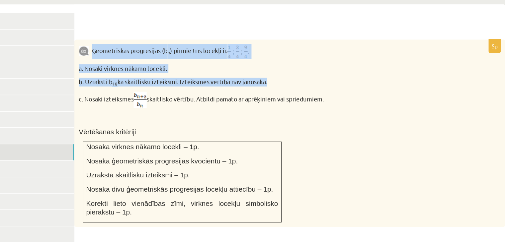
drag, startPoint x: 150, startPoint y: 39, endPoint x: 283, endPoint y: 57, distance: 133.9
click at [283, 57] on div "Ģeometriskās progresijas (b n ) pirmie trīs locekļi ir . a. Nosaki virknes nāka…" at bounding box center [300, 116] width 329 height 143
click at [147, 48] on div "Ģeometriskās progresijas (b n ) pirmie trīs locekļi ir . a. Nosaki virknes nāka…" at bounding box center [300, 116] width 329 height 143
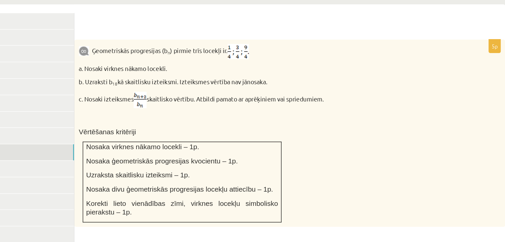
drag, startPoint x: 139, startPoint y: 52, endPoint x: 288, endPoint y: 60, distance: 149.2
click at [288, 60] on div "Ģeometriskās progresijas (b n ) pirmie trīs locekļi ir . a. Nosaki virknes nāka…" at bounding box center [300, 116] width 329 height 143
copy div "a. Nosaki virknes nākamo locekli. b. Uzraksti b 18 kā skaitlisku izteiksmi. Izt…"
click at [143, 85] on p "c. Nosaki izteiksmes skaitlisko vērtību. Atbildi pamato ar aprēķiniem vai sprie…" at bounding box center [283, 91] width 289 height 13
drag, startPoint x: 143, startPoint y: 77, endPoint x: 328, endPoint y: 71, distance: 184.6
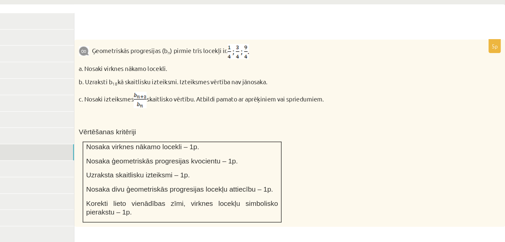
click at [328, 85] on p "c. Nosaki izteiksmes skaitlisko vērtību. Atbildi pamato ar aprēķiniem vai sprie…" at bounding box center [283, 91] width 289 height 13
copy p "Nosaki izteiksmes skaitlisko vērtību. Atbildi pamato ar aprēķiniem vai spriedum…"
click at [189, 85] on img at bounding box center [186, 91] width 10 height 13
copy p "Nosaki izteiksmes skaitlisko vērtību. Atbildi pamato ar aprēķiniem vai spriedum…"
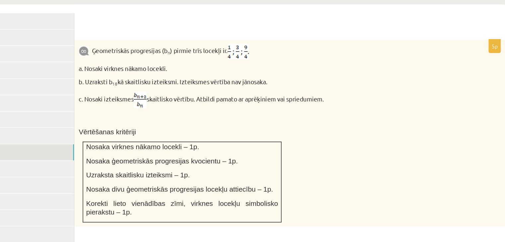
click at [262, 49] on img at bounding box center [261, 55] width 16 height 12
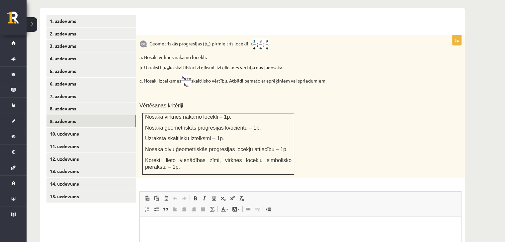
scroll to position [283, 0]
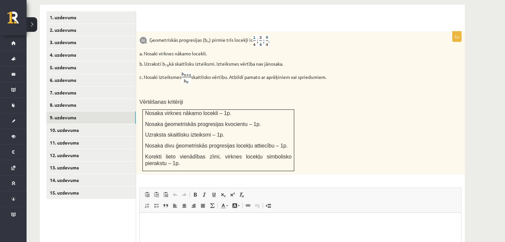
click at [322, 12] on form "5p Ģeometriskās progresijas (b n ) pirmie trīs locekļi ir . a. Nosaki virknes n…" at bounding box center [300, 168] width 315 height 315
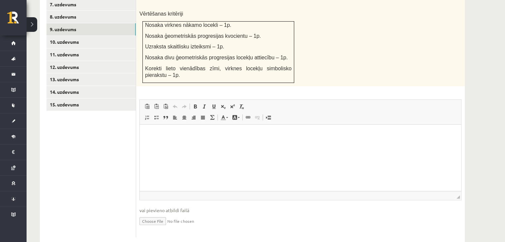
click at [150, 214] on input "file" at bounding box center [300, 221] width 322 height 14
click at [155, 214] on input "file" at bounding box center [300, 221] width 322 height 14
click at [150, 214] on input "file" at bounding box center [300, 221] width 322 height 14
type input "**********"
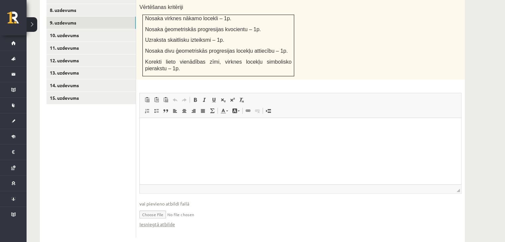
scroll to position [378, 0]
click at [154, 207] on input "file" at bounding box center [300, 214] width 322 height 14
click at [155, 207] on input "file" at bounding box center [300, 214] width 322 height 14
type input "**********"
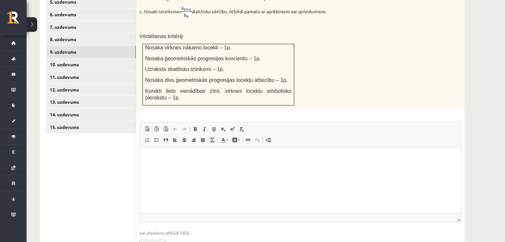
scroll to position [350, 0]
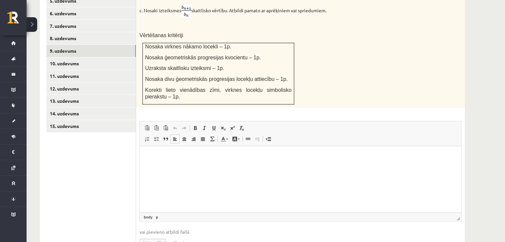
click at [161, 153] on p "Editor, wiswyg-editor-user-answer-47024918781180" at bounding box center [300, 156] width 308 height 7
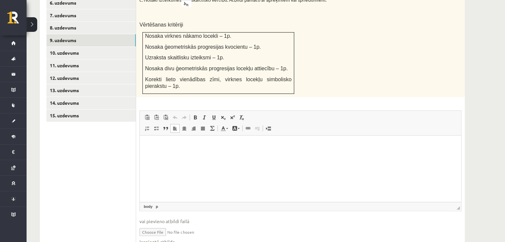
scroll to position [378, 0]
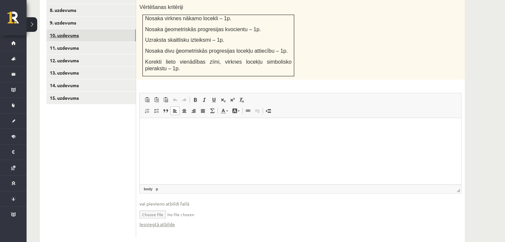
click at [86, 29] on link "10. uzdevums" at bounding box center [90, 35] width 89 height 12
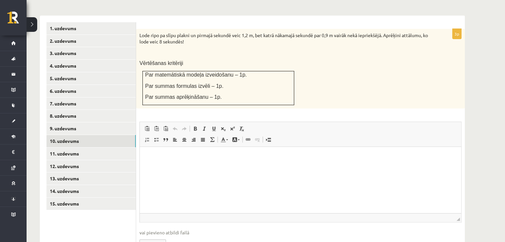
scroll to position [276, 0]
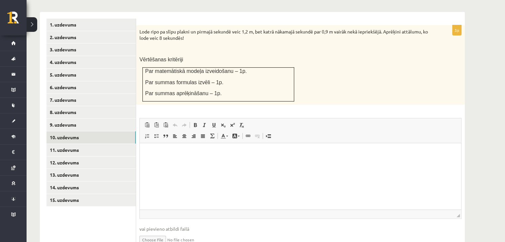
click at [233, 163] on html at bounding box center [300, 153] width 321 height 20
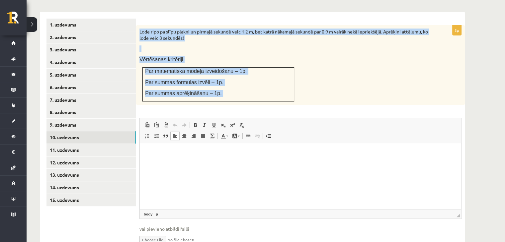
drag, startPoint x: 139, startPoint y: 16, endPoint x: 248, endPoint y: 92, distance: 133.2
click at [248, 92] on div "3p Lode ripo pa slīpu plakni un pirmajā sekundē veic 1,2 m, bet katrā nākamajā …" at bounding box center [300, 140] width 329 height 231
copy div "Lode ripo pa slīpu plakni un pirmajā sekundē veic 1,2 m, bet katrā nākamajā sek…"
click at [325, 69] on div "Lode ripo pa slīpu plakni un pirmajā sekundē veic 1,2 m, bet katrā nākamajā sek…" at bounding box center [300, 65] width 329 height 80
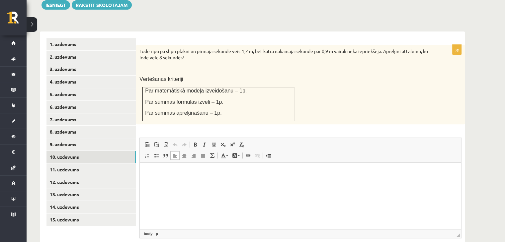
scroll to position [256, 0]
click at [117, 164] on link "11. uzdevums" at bounding box center [90, 170] width 89 height 12
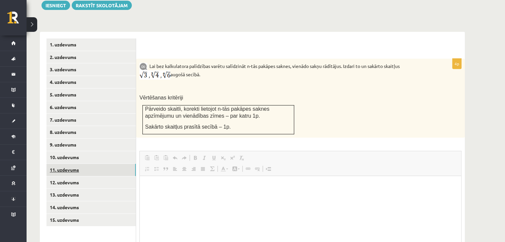
scroll to position [0, 0]
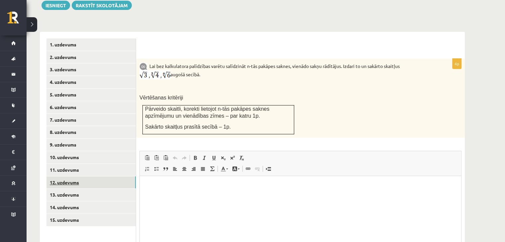
click at [74, 177] on link "12. uzdevums" at bounding box center [90, 183] width 89 height 12
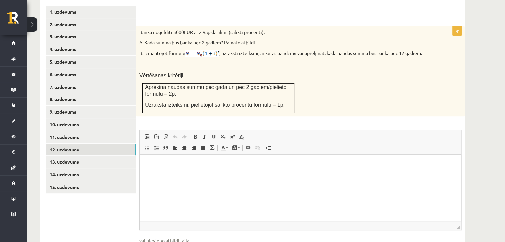
scroll to position [288, 0]
click at [183, 172] on html at bounding box center [300, 166] width 321 height 20
paste body "Editor, wiswyg-editor-user-answer-47024856693240"
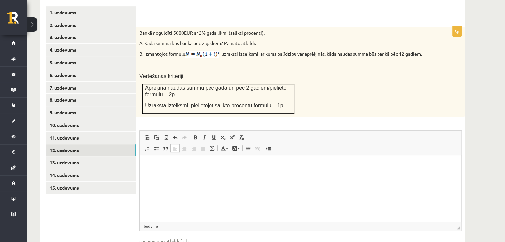
type input "**********"
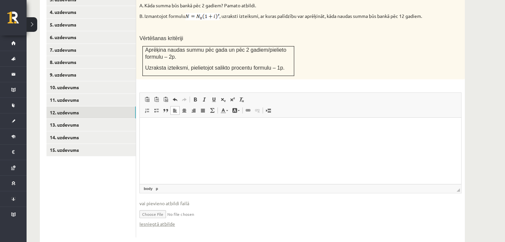
scroll to position [326, 0]
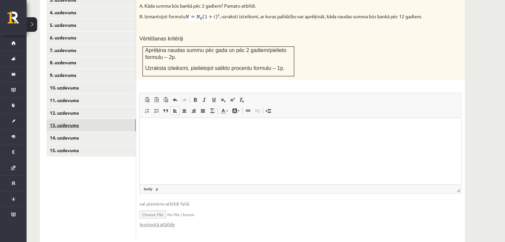
click at [78, 119] on link "13. uzdevums" at bounding box center [90, 125] width 89 height 12
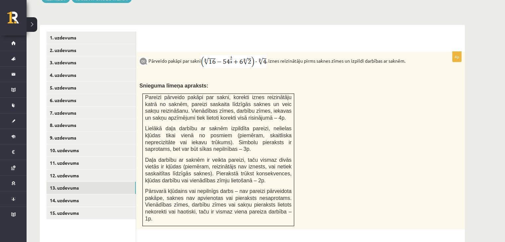
scroll to position [264, 0]
click at [71, 131] on link "9. uzdevums" at bounding box center [90, 137] width 89 height 12
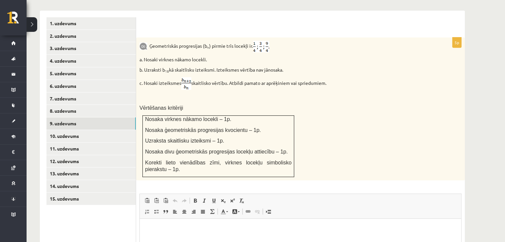
scroll to position [276, 0]
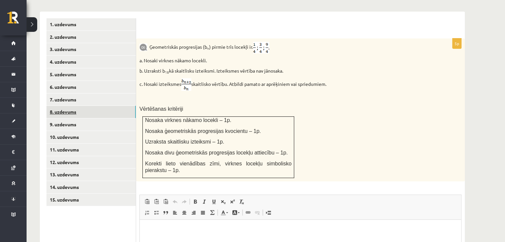
click at [103, 106] on link "8. uzdevums" at bounding box center [90, 112] width 89 height 12
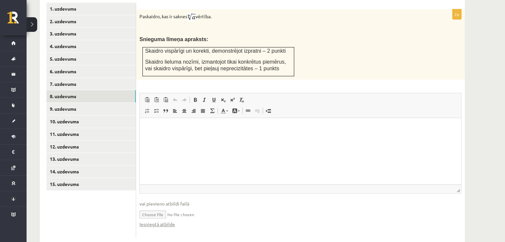
scroll to position [292, 0]
click at [166, 221] on link "Iesniegtā atbilde" at bounding box center [157, 224] width 36 height 7
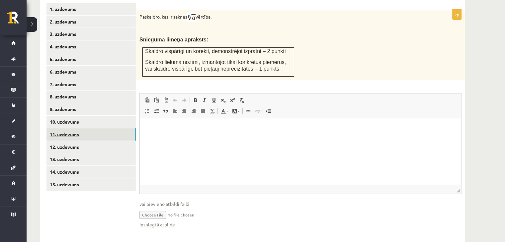
click at [64, 128] on link "11. uzdevums" at bounding box center [90, 134] width 89 height 12
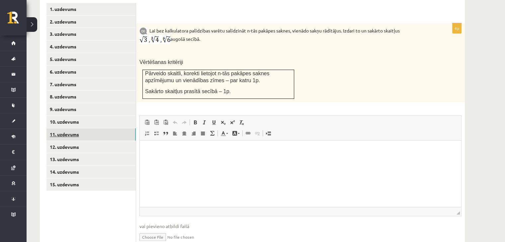
scroll to position [0, 0]
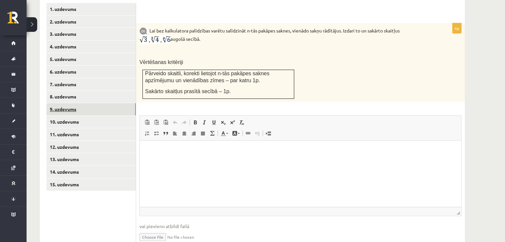
click at [67, 103] on link "9. uzdevums" at bounding box center [90, 109] width 89 height 12
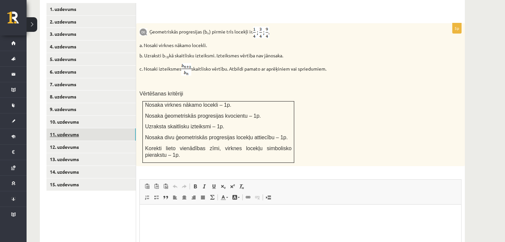
click at [63, 128] on link "11. uzdevums" at bounding box center [90, 134] width 89 height 12
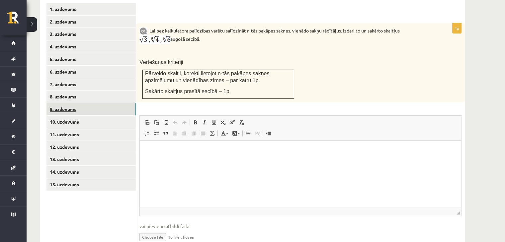
click at [60, 103] on link "9. uzdevums" at bounding box center [90, 109] width 89 height 12
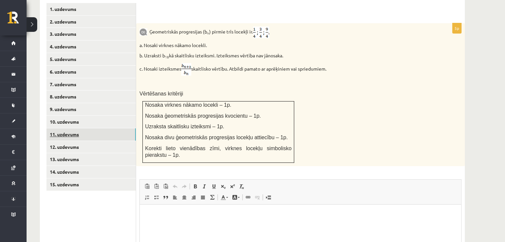
click at [65, 128] on link "11. uzdevums" at bounding box center [90, 134] width 89 height 12
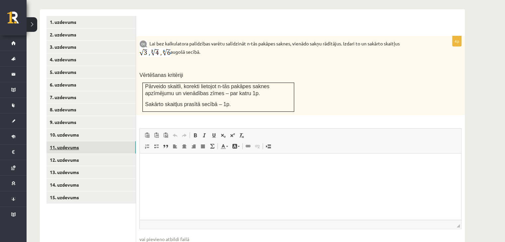
scroll to position [278, 0]
type input "**********"
click at [72, 179] on link "14. uzdevums" at bounding box center [90, 185] width 89 height 12
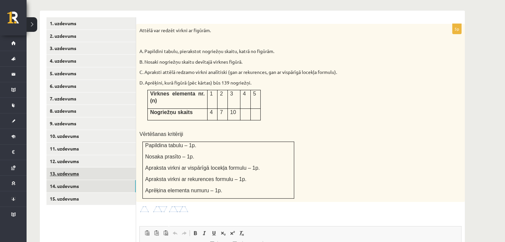
scroll to position [0, 0]
click at [59, 168] on link "13. uzdevums" at bounding box center [90, 174] width 89 height 12
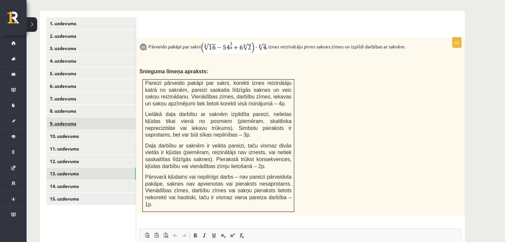
click at [92, 117] on link "9. uzdevums" at bounding box center [90, 123] width 89 height 12
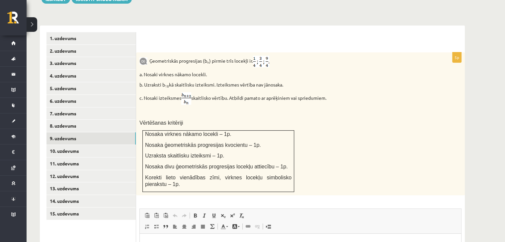
scroll to position [254, 0]
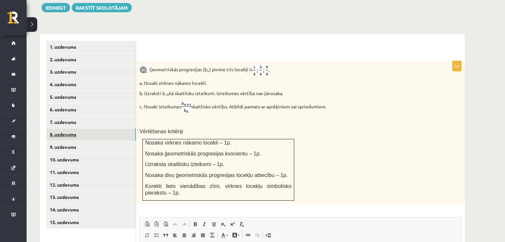
click at [97, 128] on link "8. uzdevums" at bounding box center [90, 134] width 89 height 12
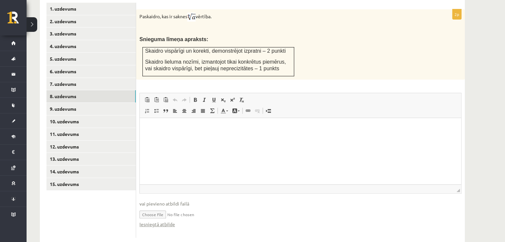
scroll to position [291, 0]
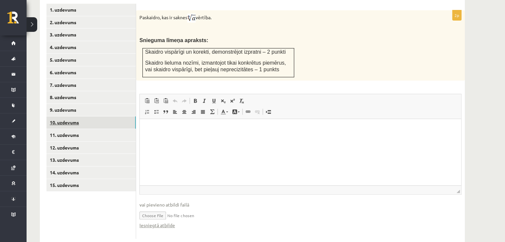
click at [78, 116] on link "10. uzdevums" at bounding box center [90, 122] width 89 height 12
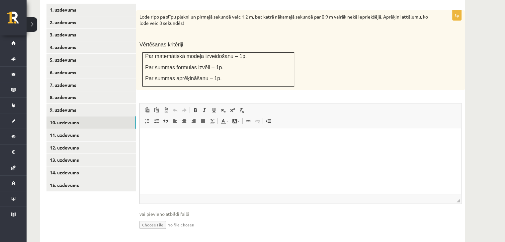
scroll to position [0, 0]
click at [150, 218] on input "file" at bounding box center [300, 225] width 322 height 14
type input "**********"
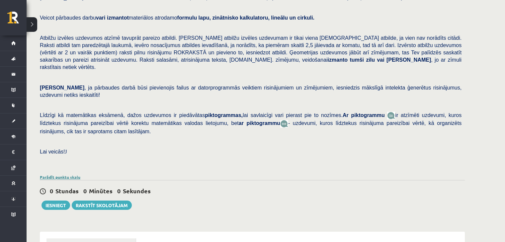
scroll to position [56, 0]
click at [55, 201] on button "Iesniegt" at bounding box center [55, 205] width 29 height 9
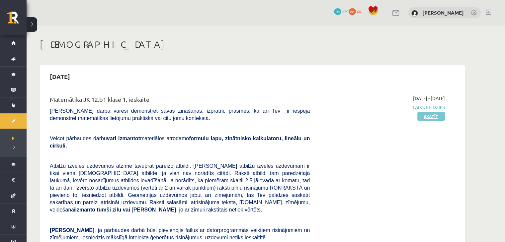
click at [426, 117] on link "Skatīt" at bounding box center [431, 116] width 28 height 9
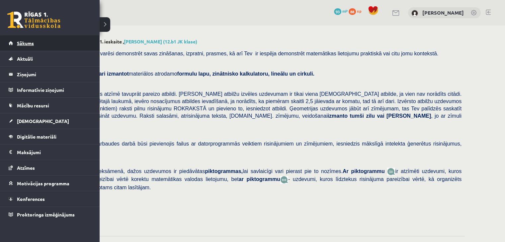
click at [17, 42] on span "Sākums" at bounding box center [25, 43] width 17 height 6
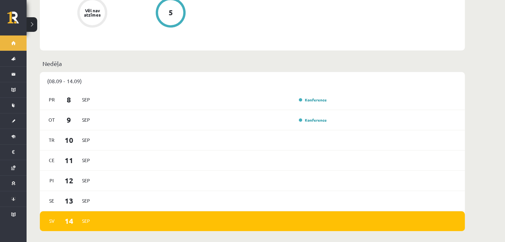
scroll to position [370, 0]
